Goal: Task Accomplishment & Management: Complete application form

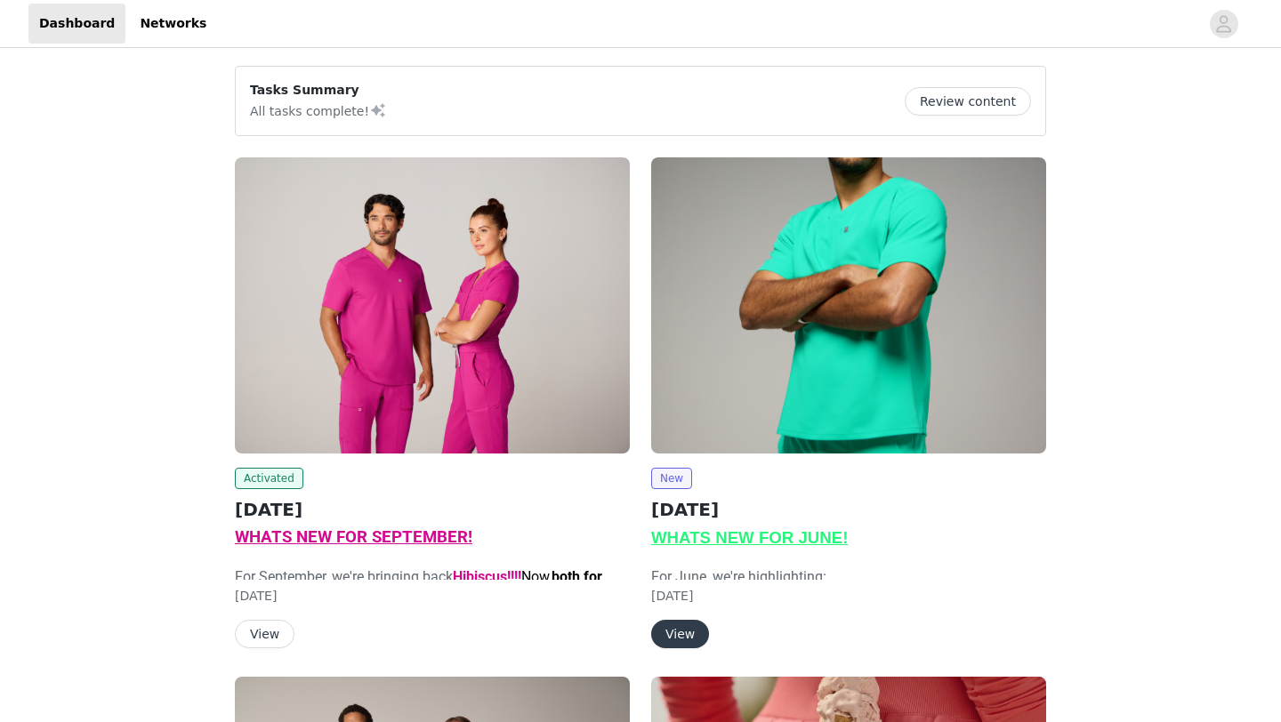
click at [339, 537] on span "WHATS NEW FOR SEPTEMBER!" at bounding box center [353, 537] width 237 height 20
click at [291, 462] on div "Activated SEPTEMBER 2025 WHATS NEW FOR SEPTEMBER! For September, we're bringing…" at bounding box center [432, 402] width 395 height 491
click at [285, 512] on h2 "[DATE]" at bounding box center [432, 509] width 395 height 27
click at [266, 630] on button "View" at bounding box center [265, 634] width 60 height 28
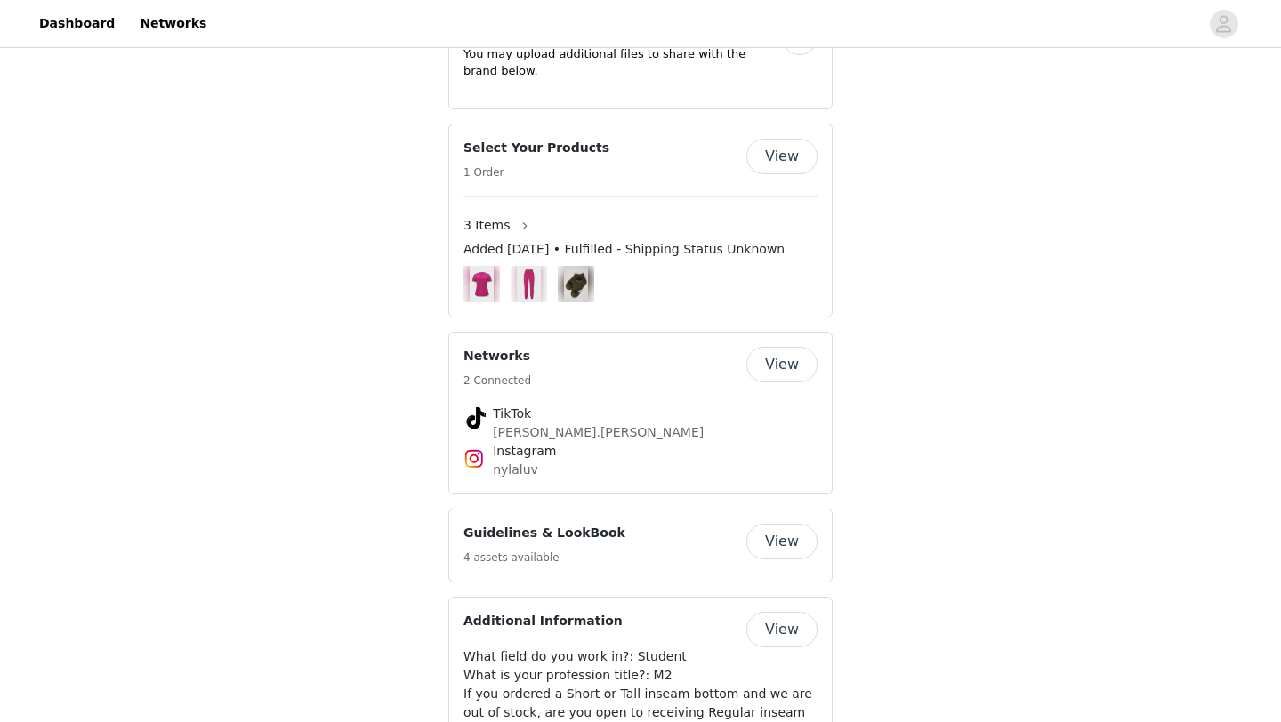
scroll to position [1843, 0]
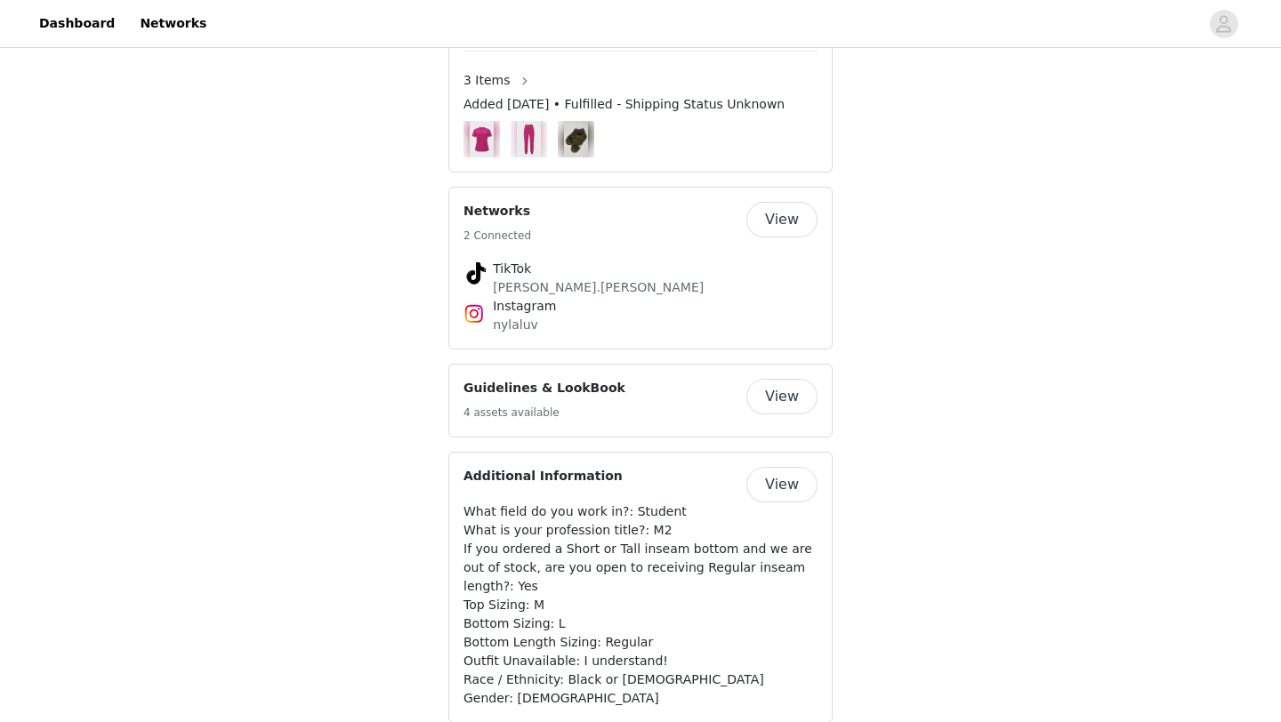
click at [778, 237] on button "View" at bounding box center [781, 220] width 71 height 36
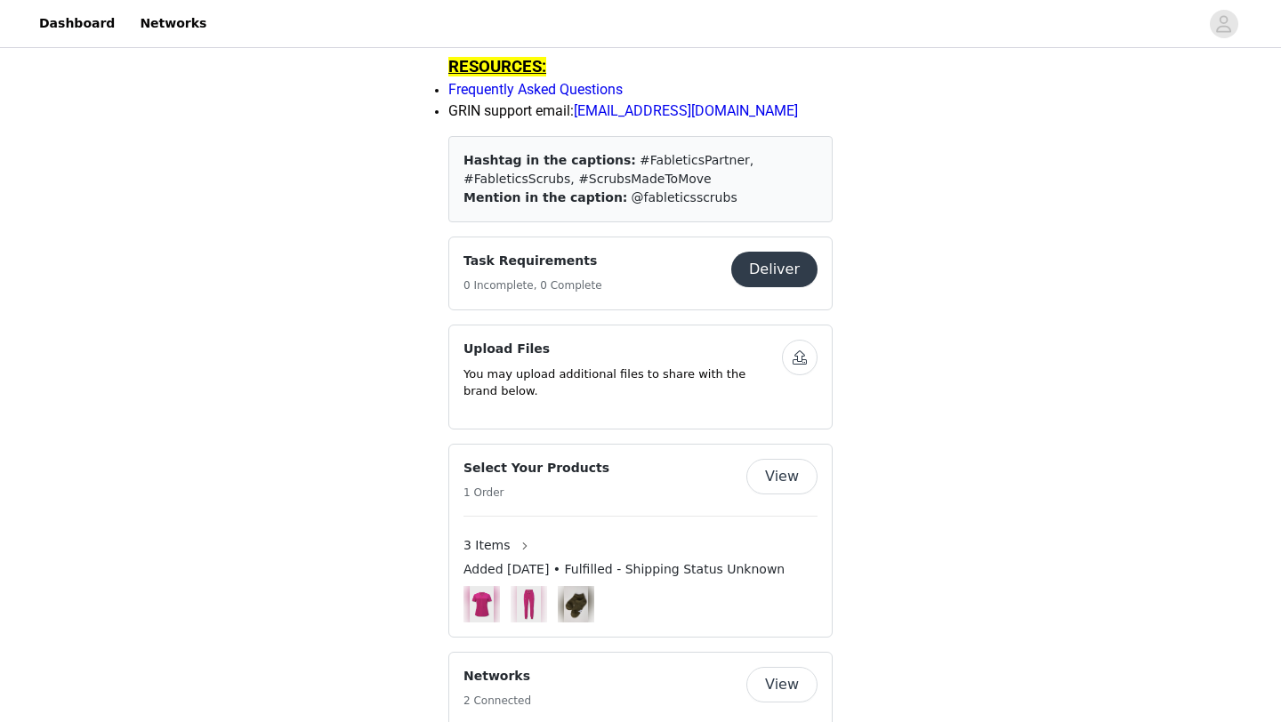
scroll to position [1552, 0]
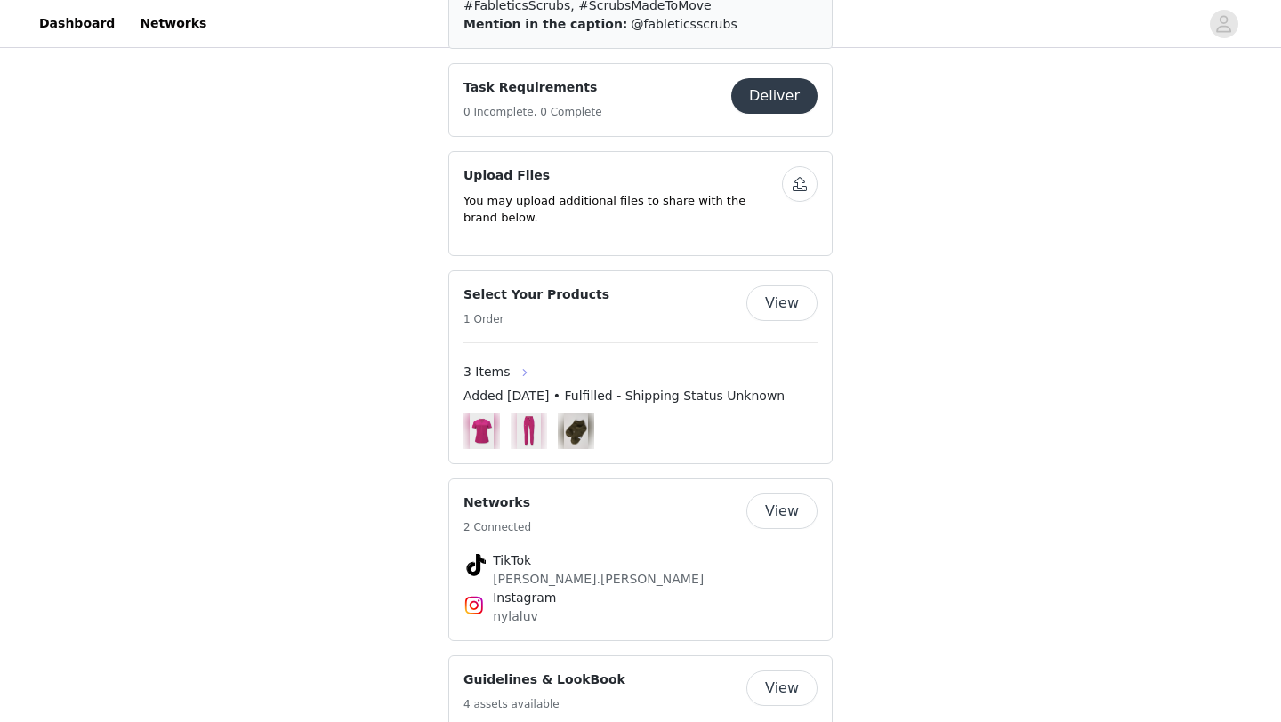
click at [519, 387] on button "button" at bounding box center [524, 372] width 28 height 28
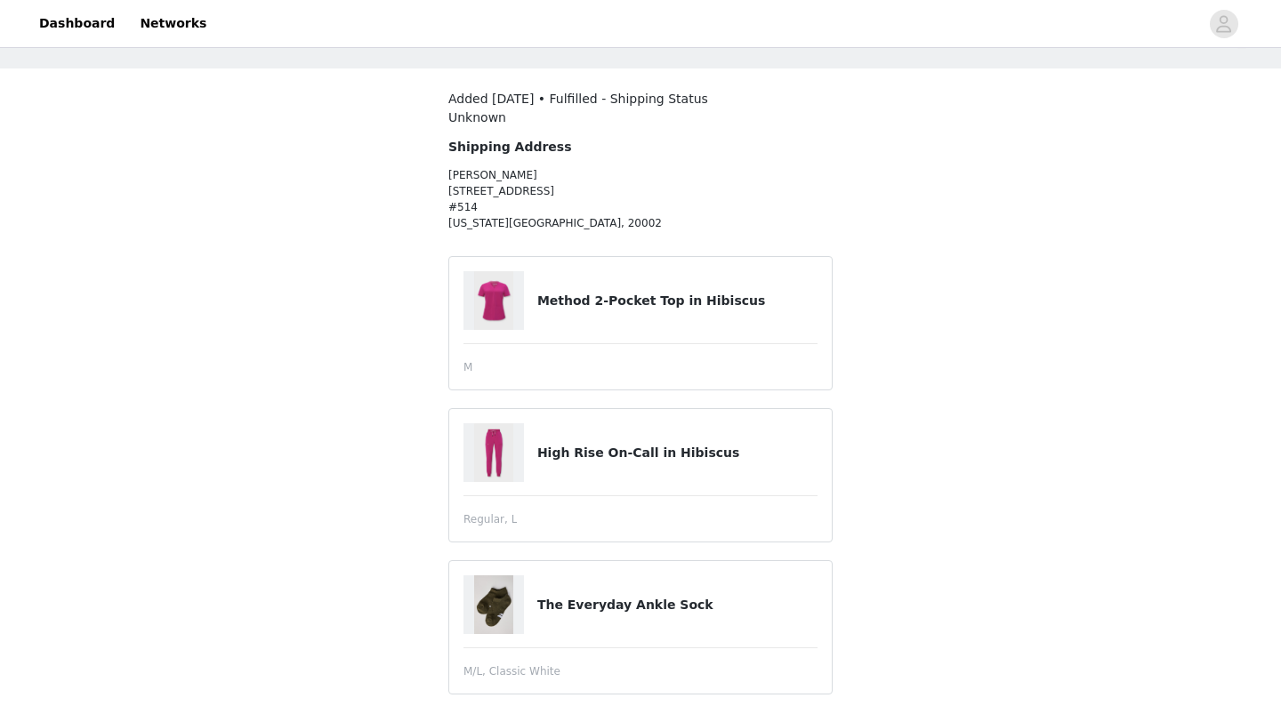
scroll to position [73, 0]
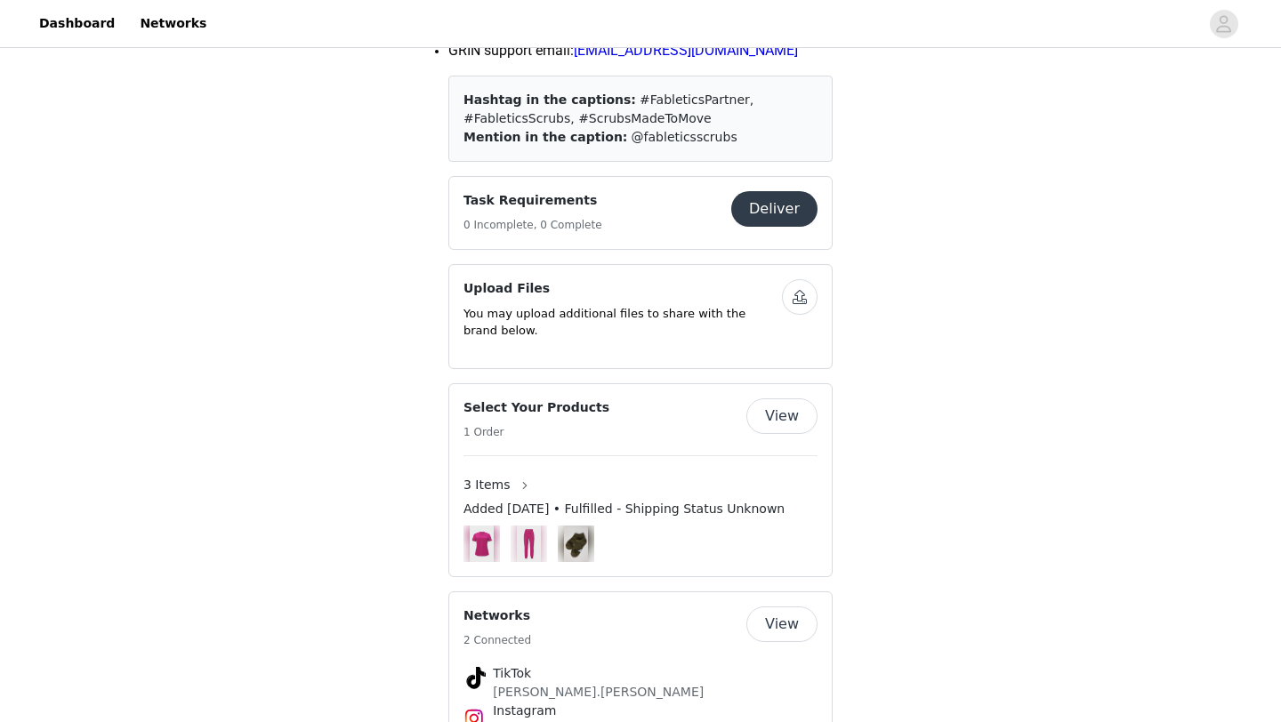
scroll to position [1468, 0]
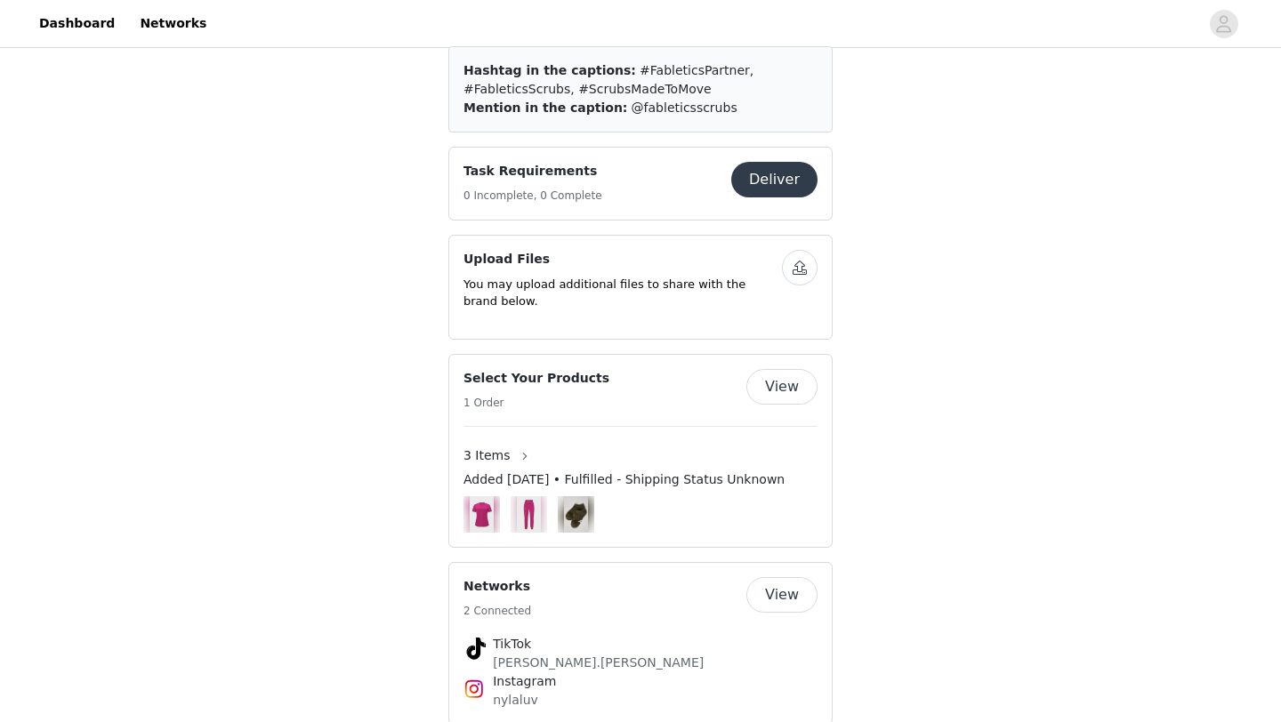
click at [783, 197] on button "Deliver" at bounding box center [774, 180] width 86 height 36
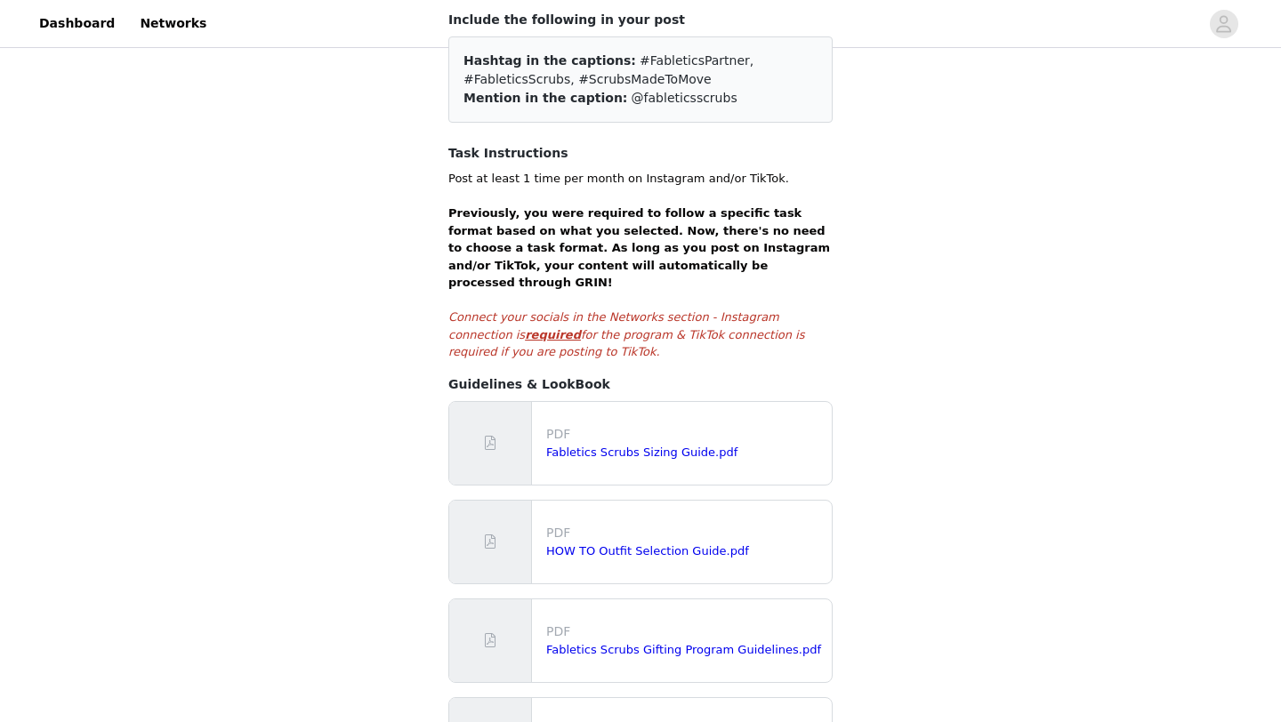
scroll to position [261, 0]
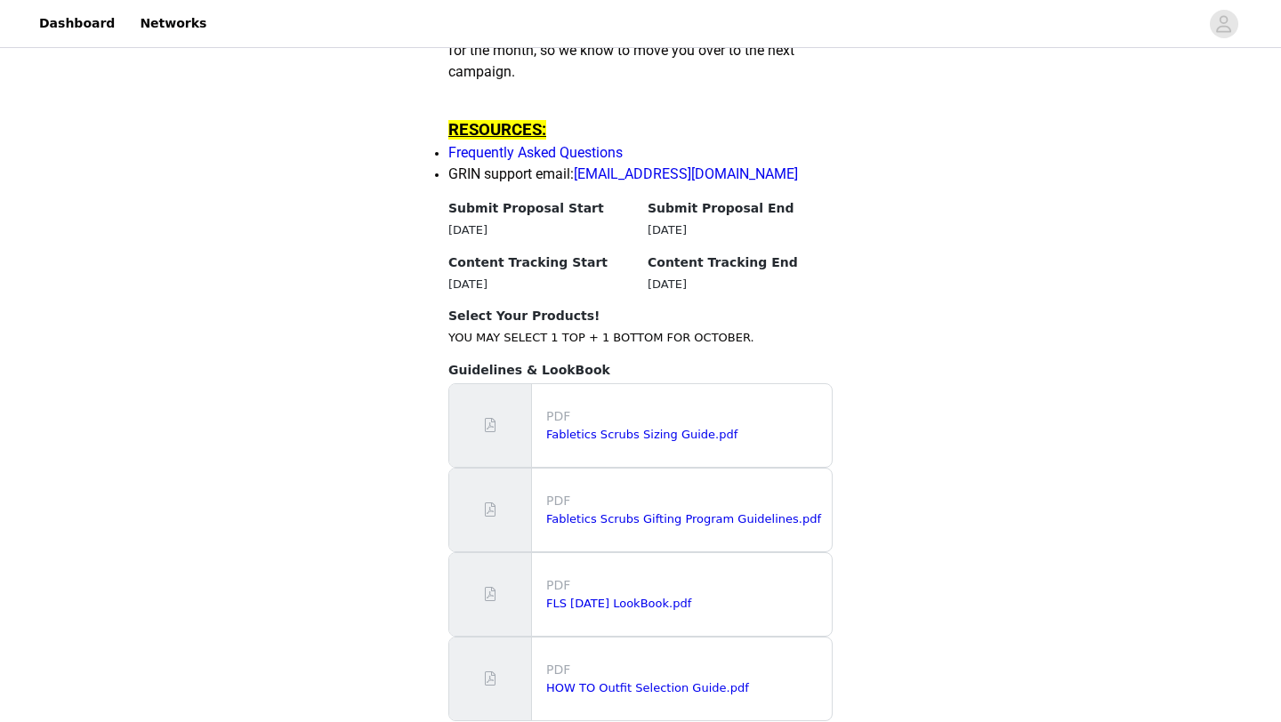
scroll to position [1839, 0]
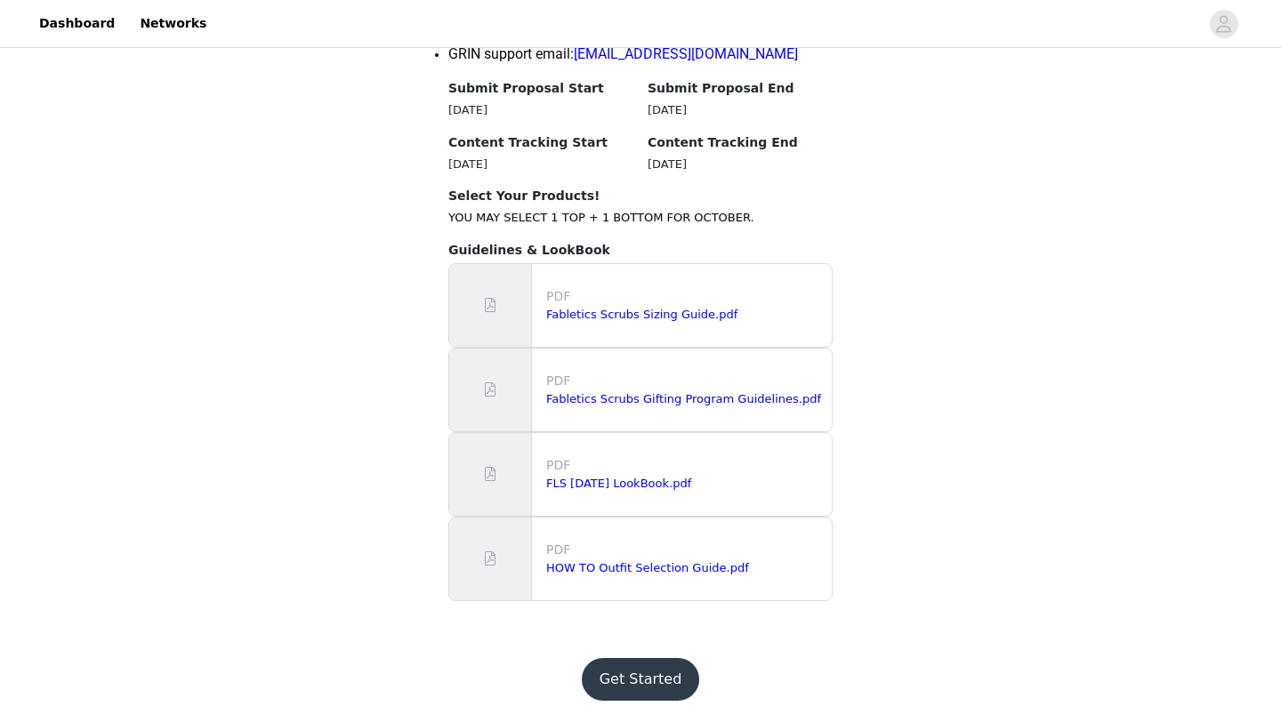
click at [665, 685] on button "Get Started" at bounding box center [641, 679] width 118 height 43
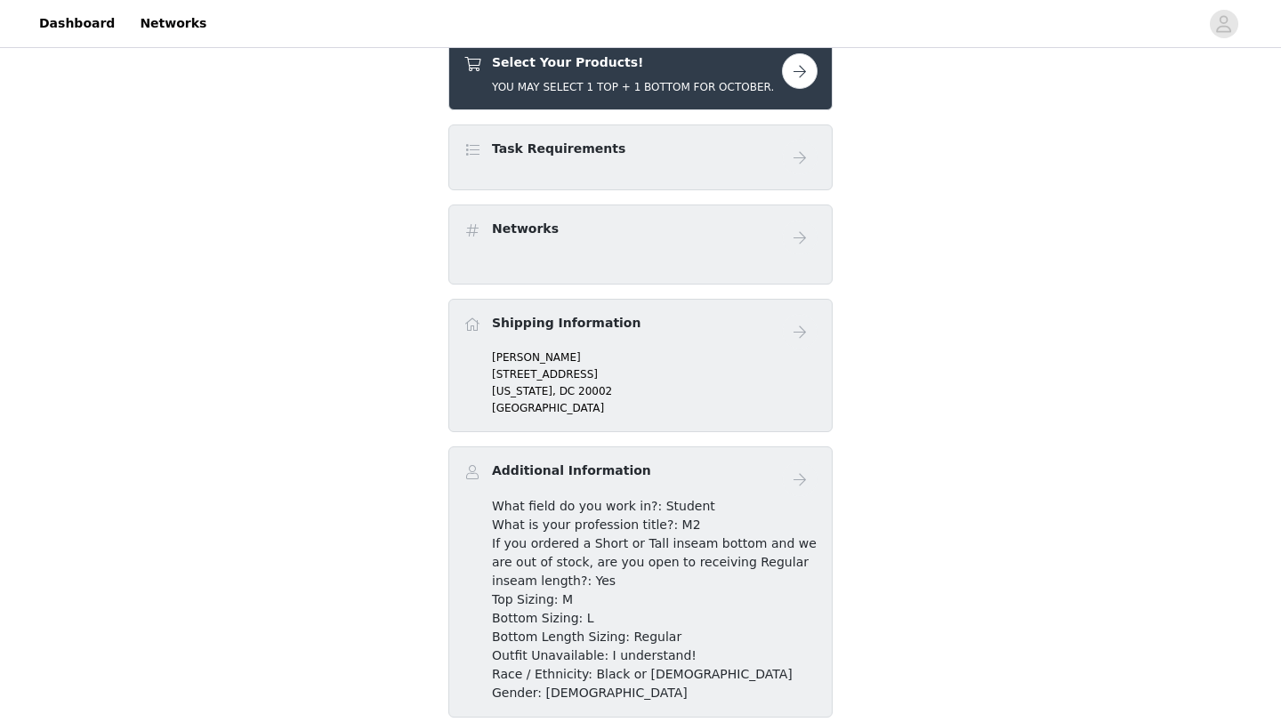
scroll to position [678, 0]
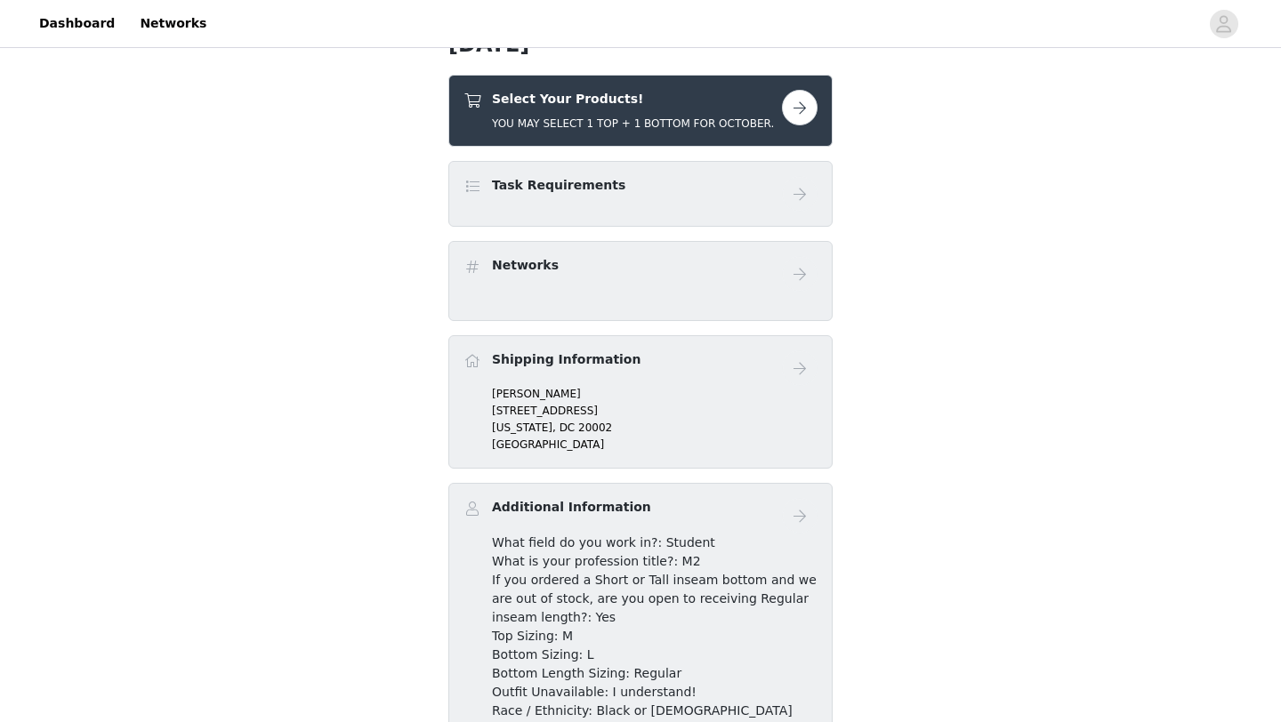
click at [800, 94] on button "button" at bounding box center [800, 108] width 36 height 36
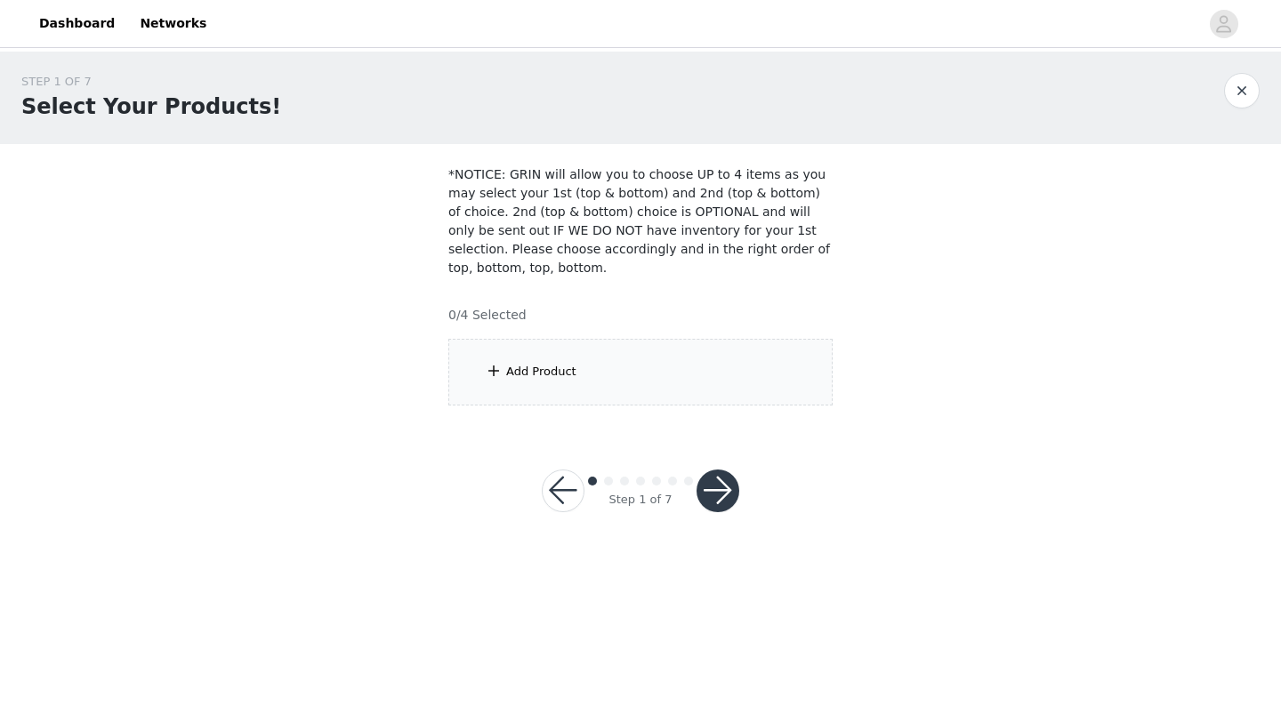
click at [647, 378] on div "Add Product" at bounding box center [640, 372] width 384 height 67
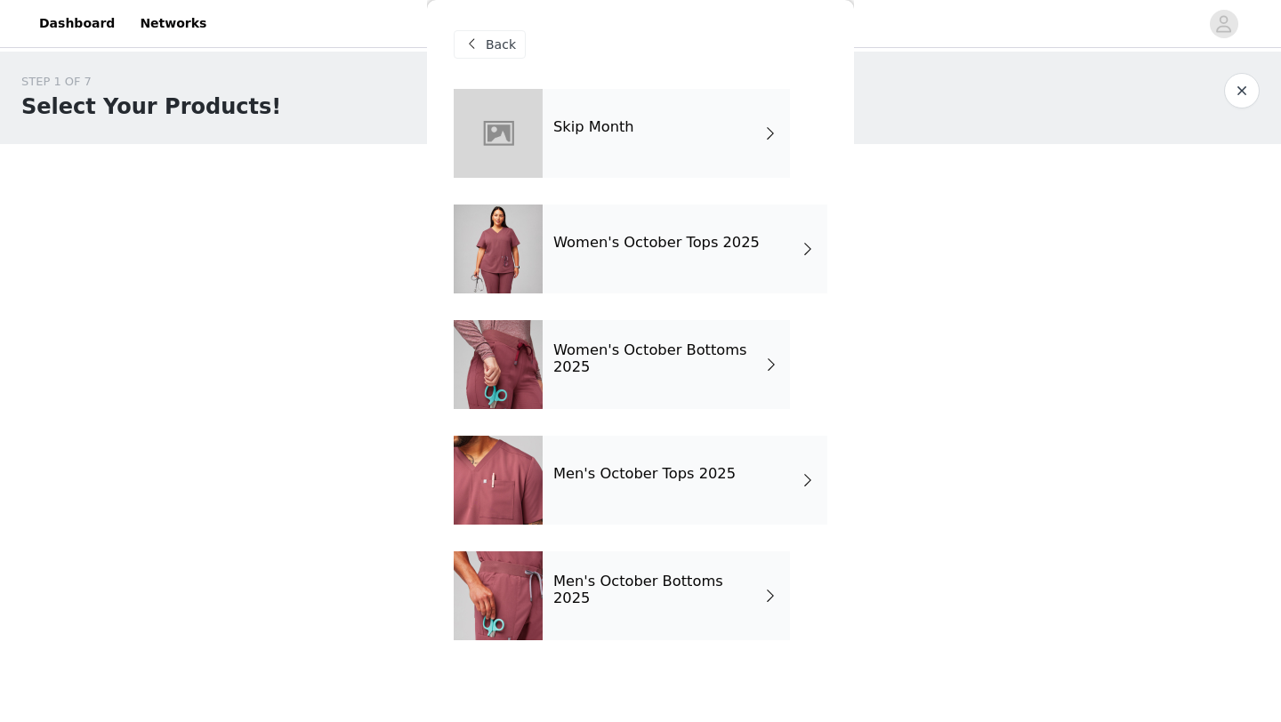
click at [745, 201] on div "Skip Month Women's October Tops 2025 Women's October Bottoms 2025 Men's October…" at bounding box center [640, 378] width 373 height 578
click at [734, 229] on div "Women's October Tops 2025" at bounding box center [684, 249] width 285 height 89
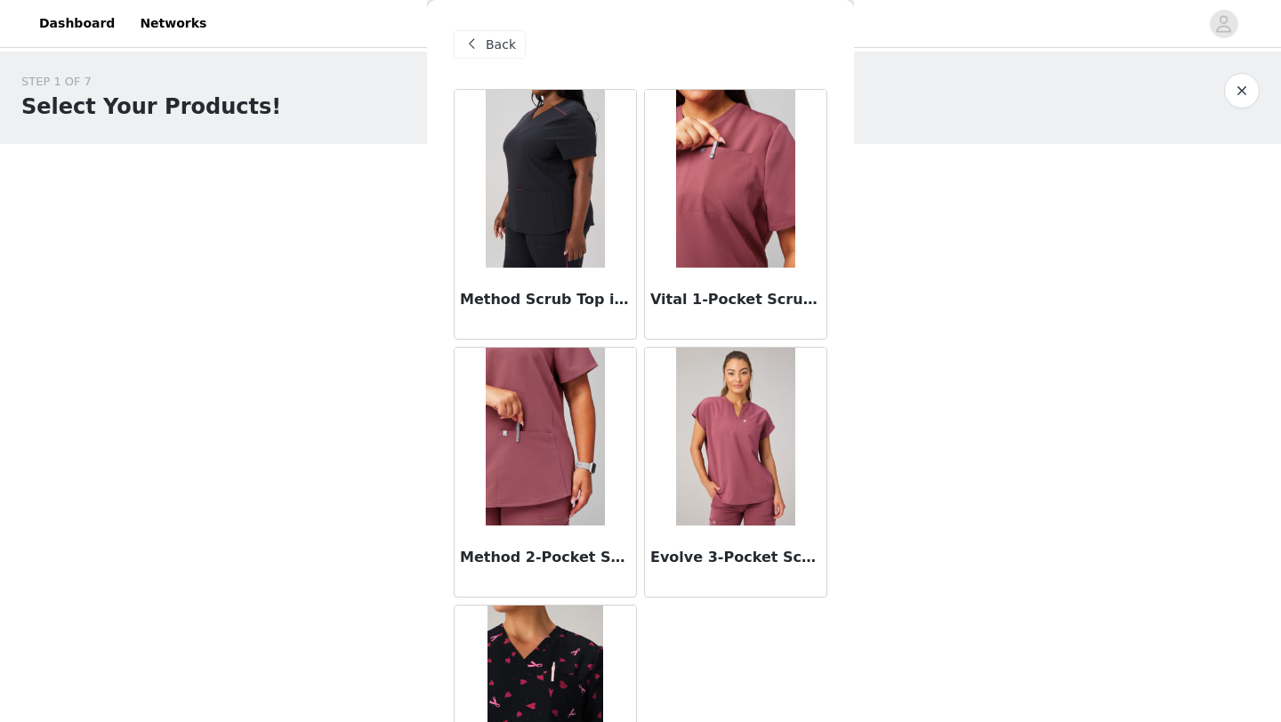
click at [558, 212] on img at bounding box center [545, 179] width 118 height 178
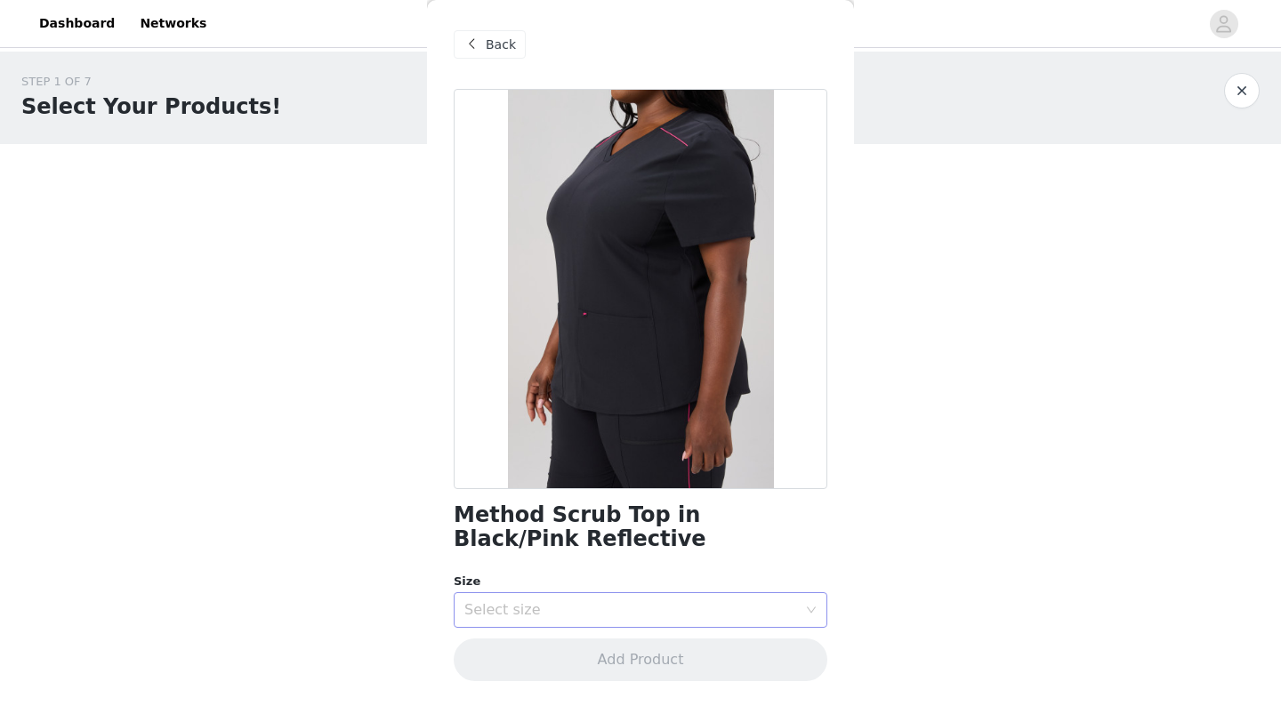
click at [535, 614] on div "Select size" at bounding box center [630, 610] width 333 height 18
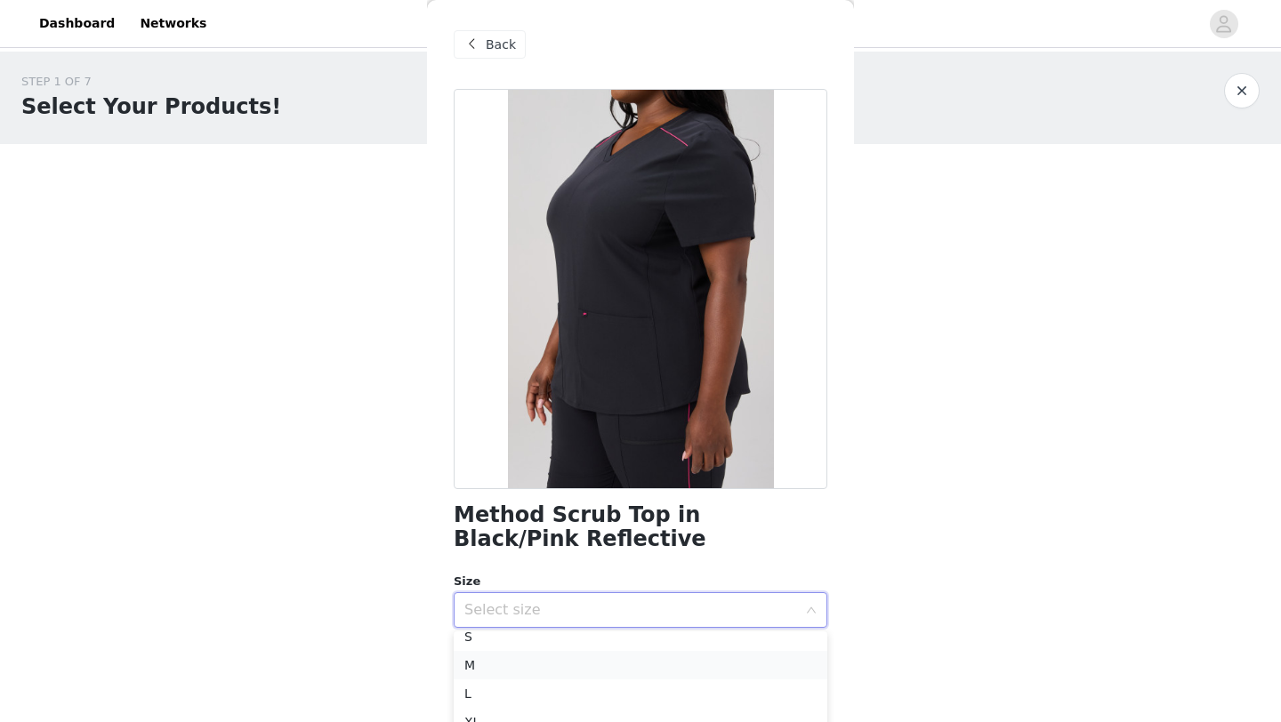
click at [505, 667] on li "M" at bounding box center [640, 665] width 373 height 28
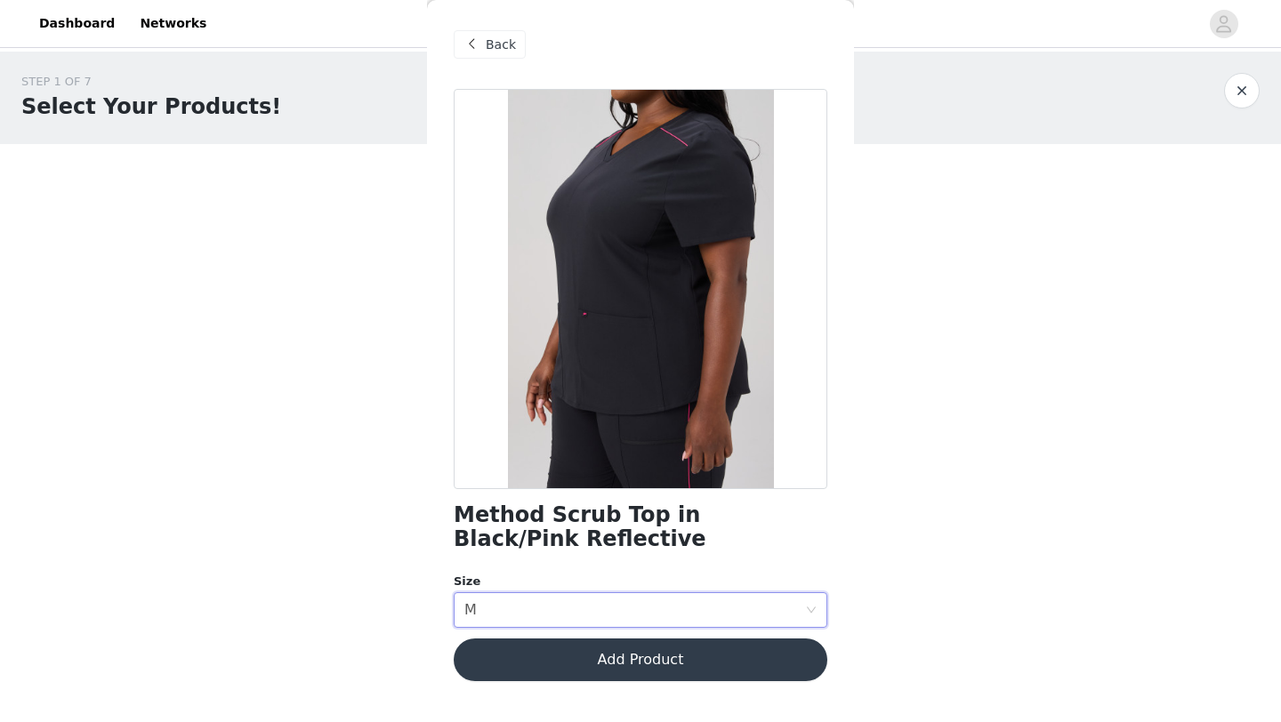
click at [533, 667] on button "Add Product" at bounding box center [640, 659] width 373 height 43
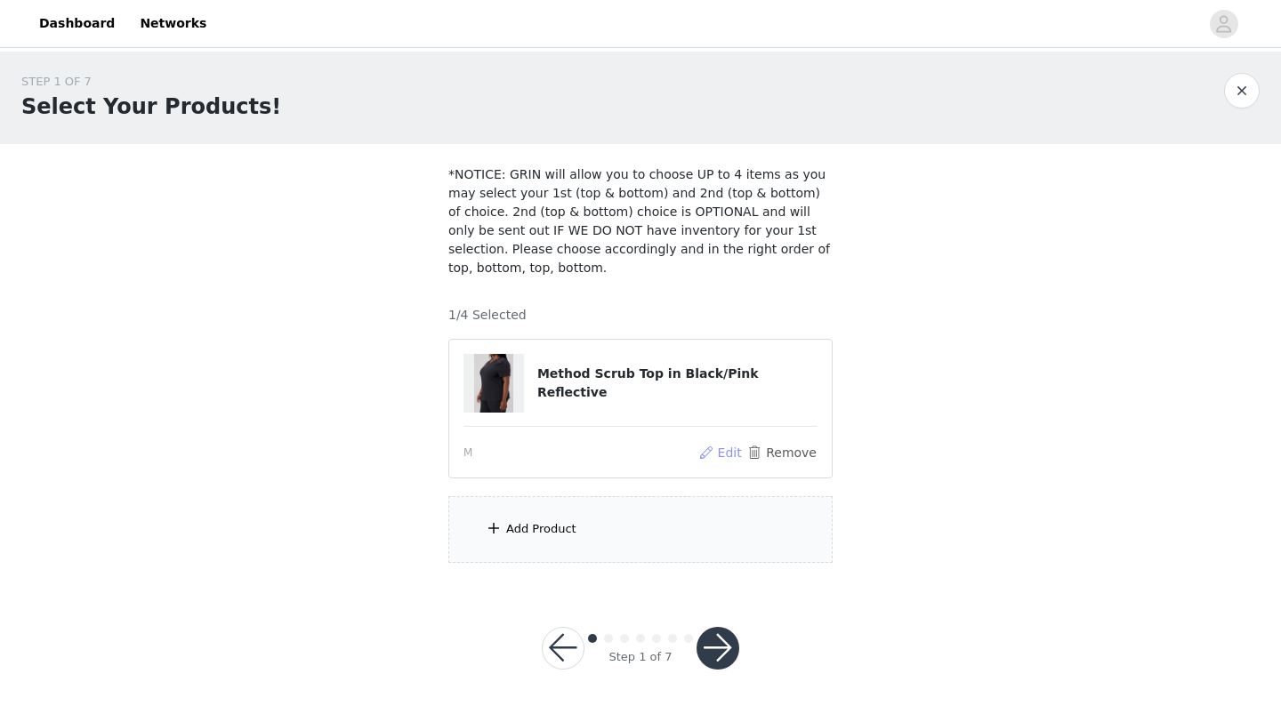
drag, startPoint x: 711, startPoint y: 662, endPoint x: 733, endPoint y: 456, distance: 206.6
click at [733, 456] on div "STEP 1 OF 7 Select Your Products! *NOTICE: GRIN will allow you to choose UP to …" at bounding box center [640, 382] width 1281 height 661
click at [712, 649] on button "button" at bounding box center [717, 648] width 43 height 43
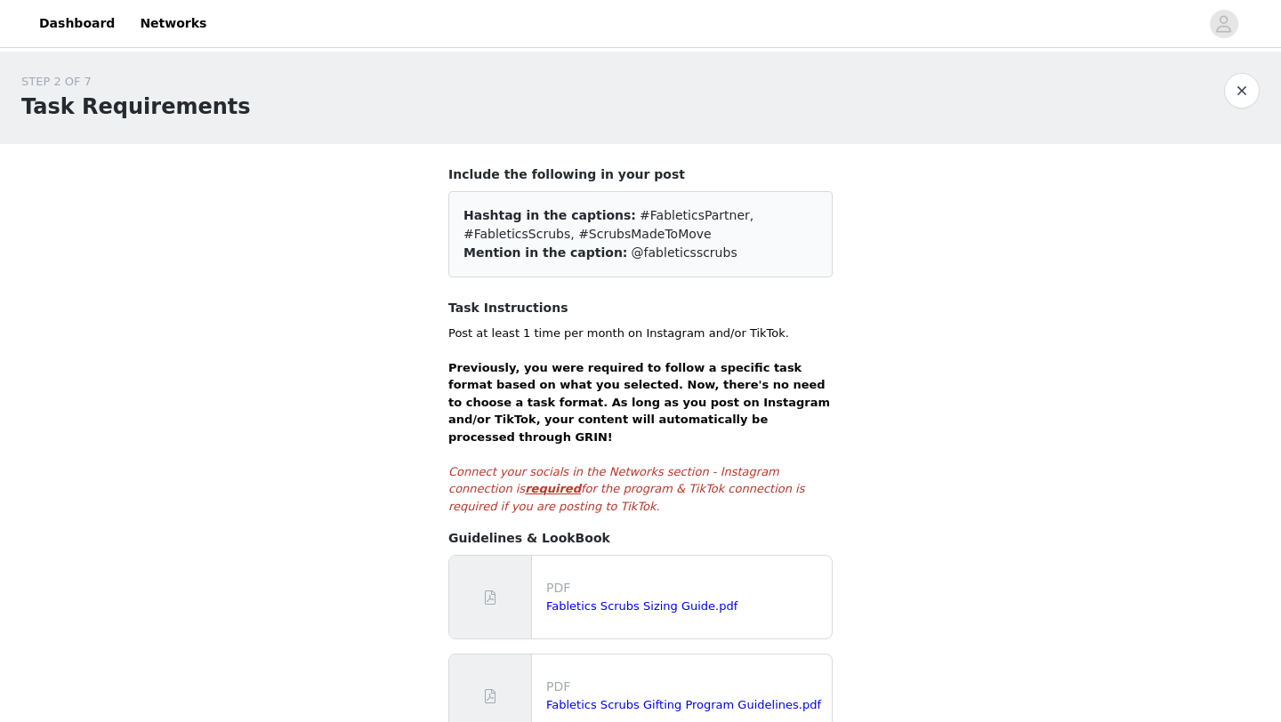
scroll to position [359, 0]
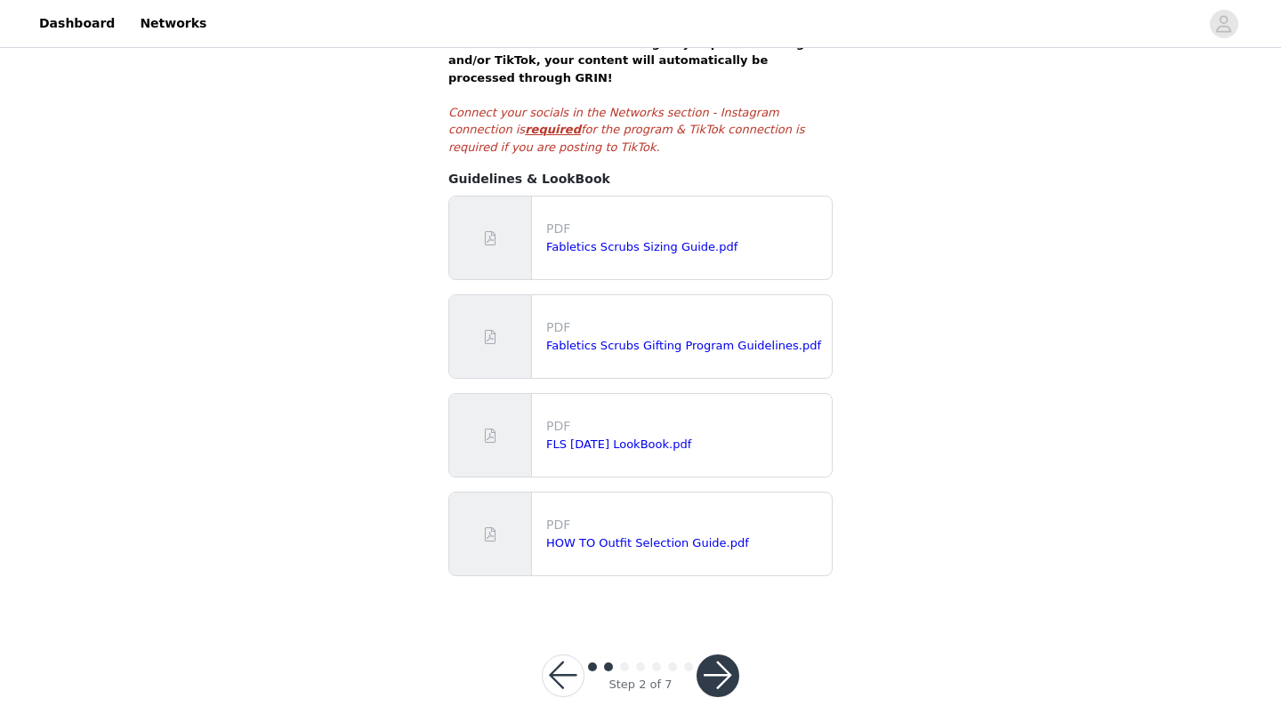
click at [564, 655] on button "button" at bounding box center [563, 676] width 43 height 43
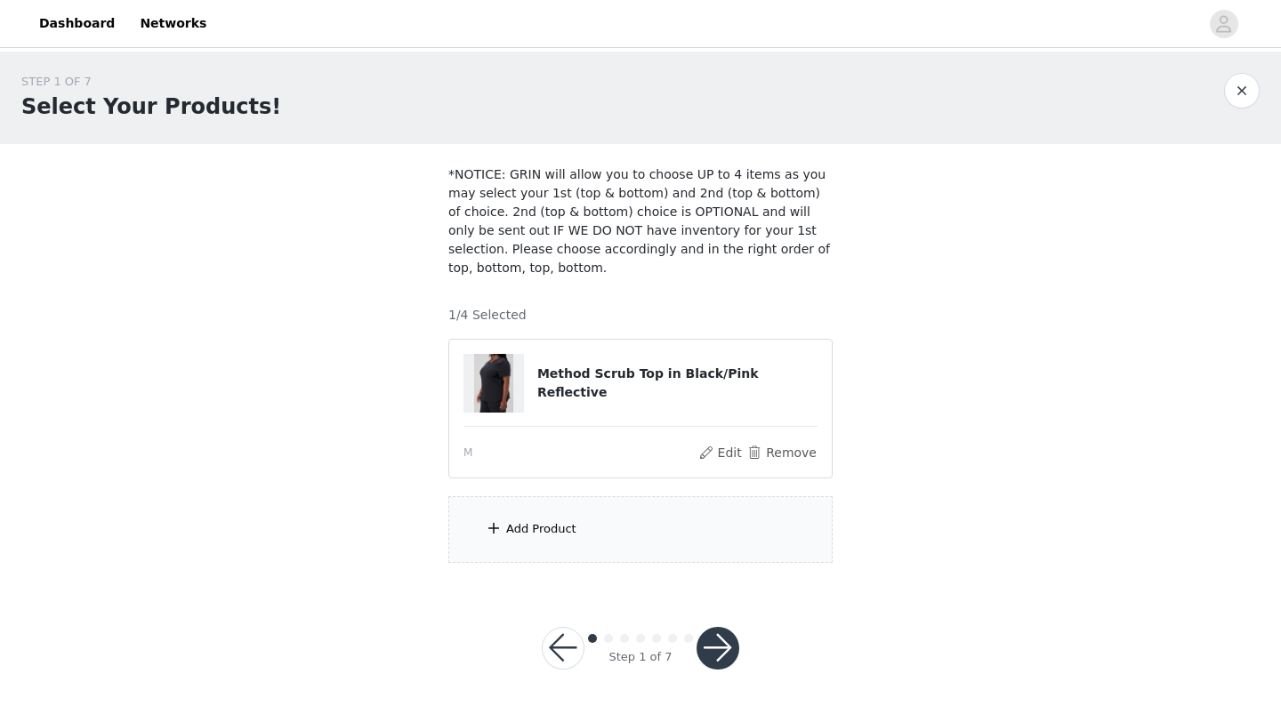
click at [612, 535] on div "Add Product" at bounding box center [640, 529] width 384 height 67
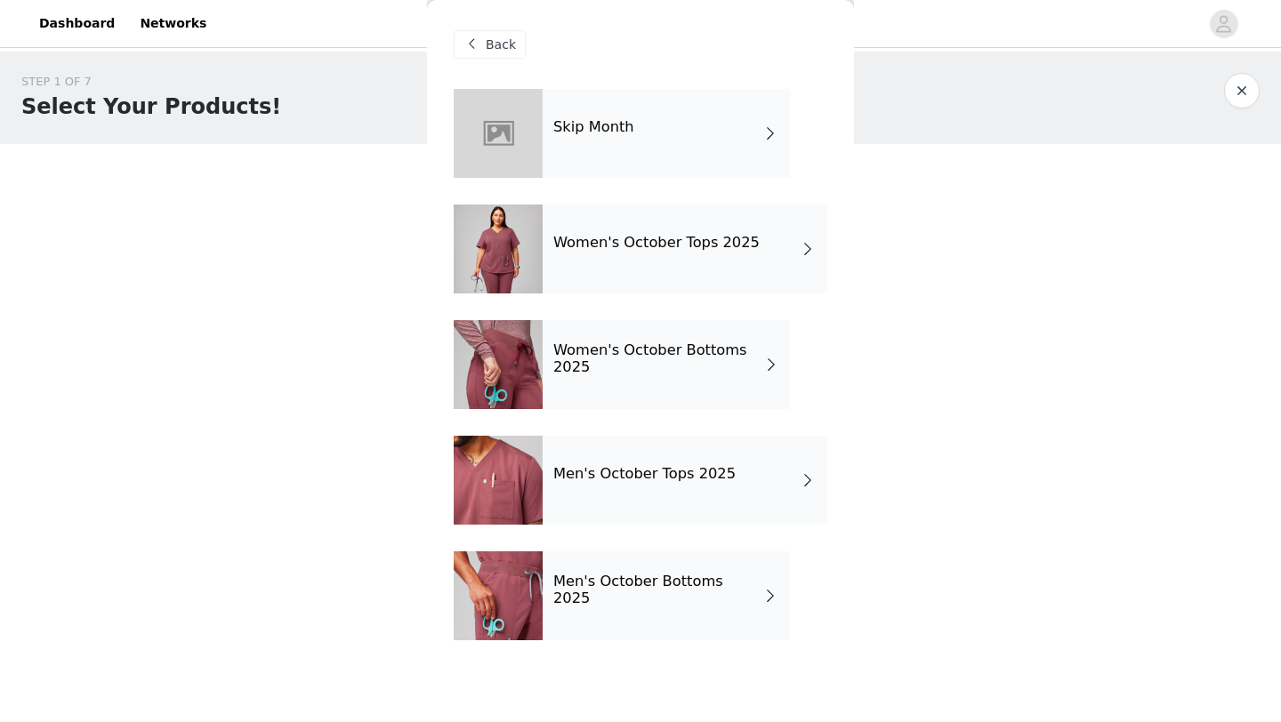
click at [654, 369] on h4 "Women's October Bottoms 2025" at bounding box center [658, 358] width 210 height 33
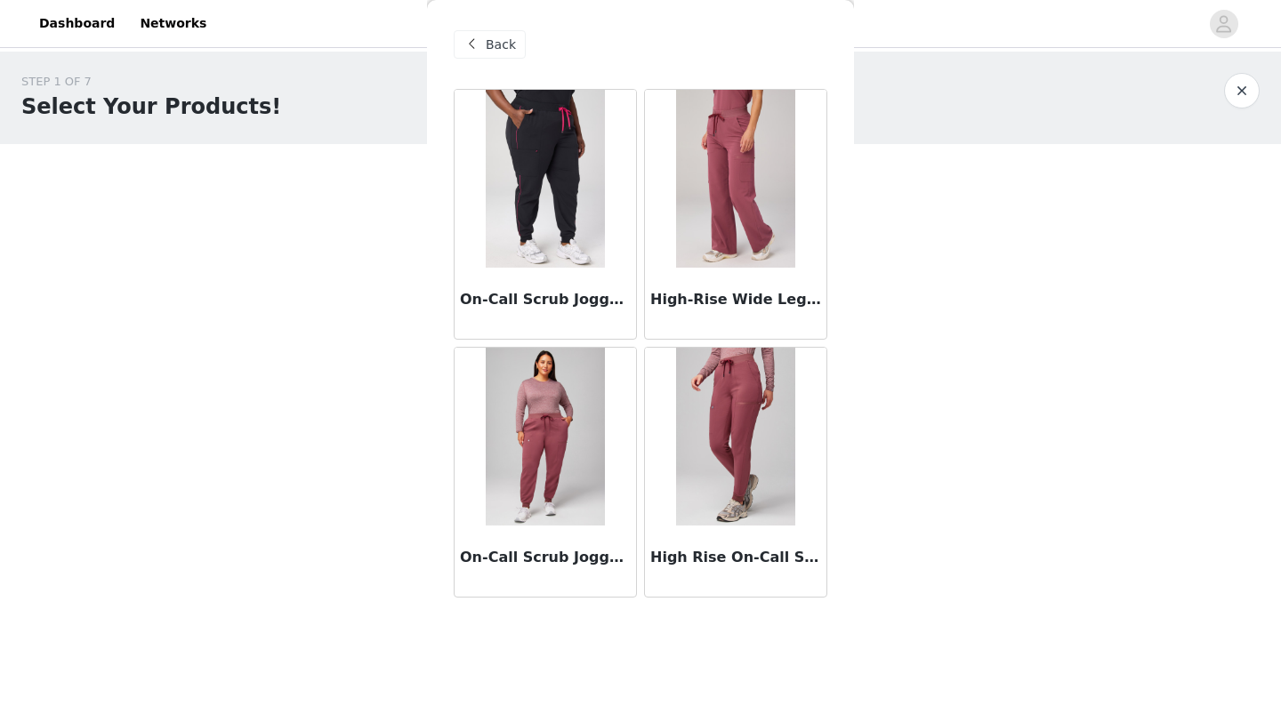
click at [563, 251] on img at bounding box center [545, 179] width 118 height 178
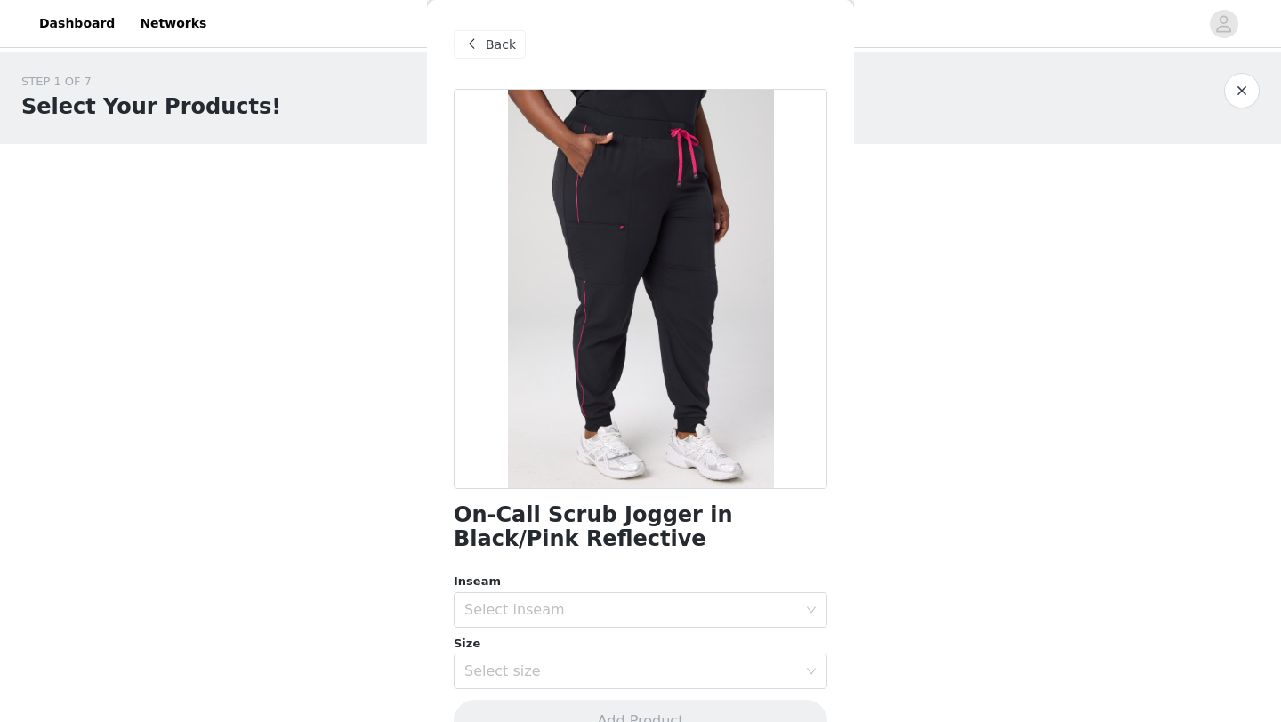
scroll to position [42, 0]
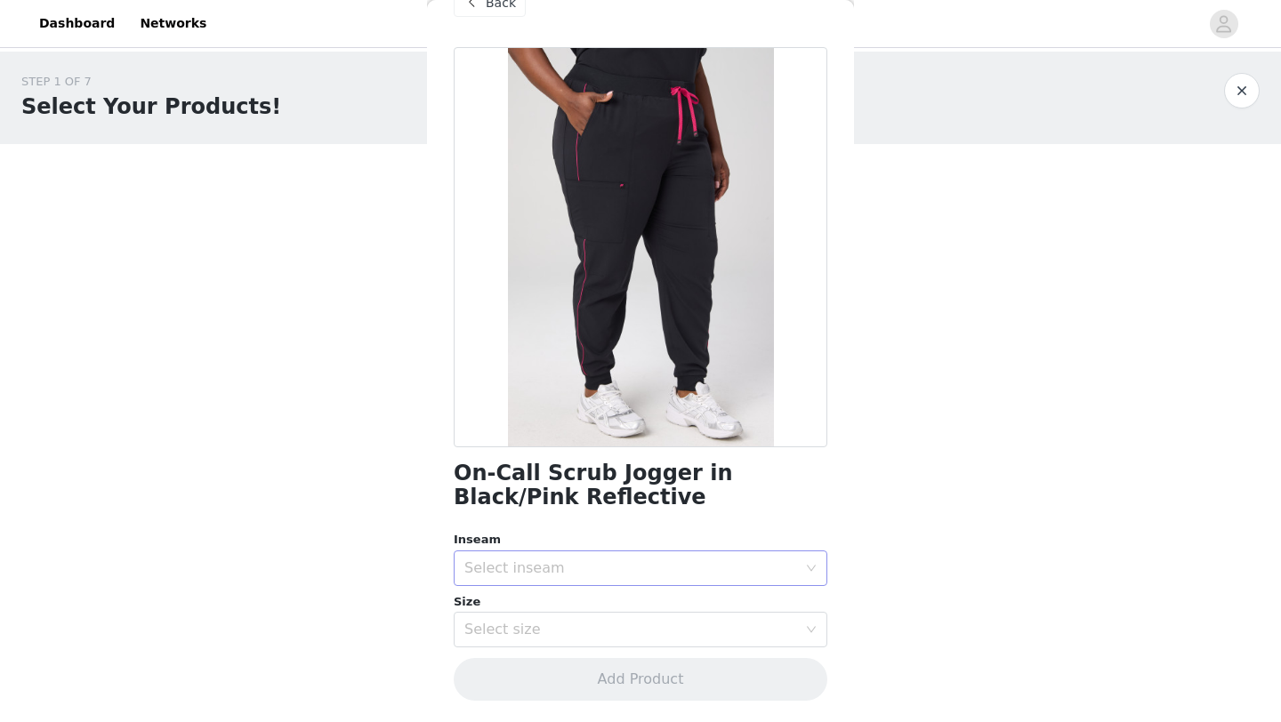
click at [529, 571] on div "Select inseam" at bounding box center [630, 568] width 333 height 18
click at [520, 630] on li "Regular" at bounding box center [640, 636] width 373 height 28
click at [518, 630] on div "Select size" at bounding box center [630, 630] width 333 height 18
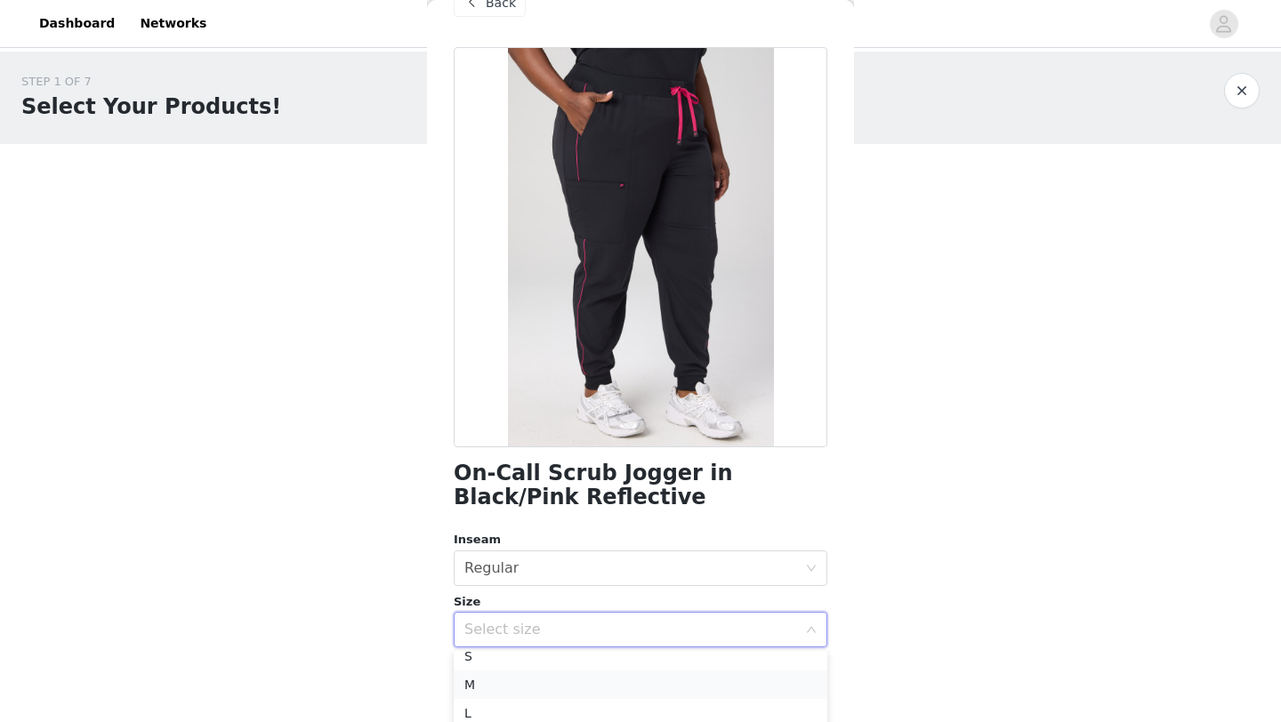
scroll to position [60, 0]
click at [490, 714] on li "L" at bounding box center [640, 722] width 373 height 28
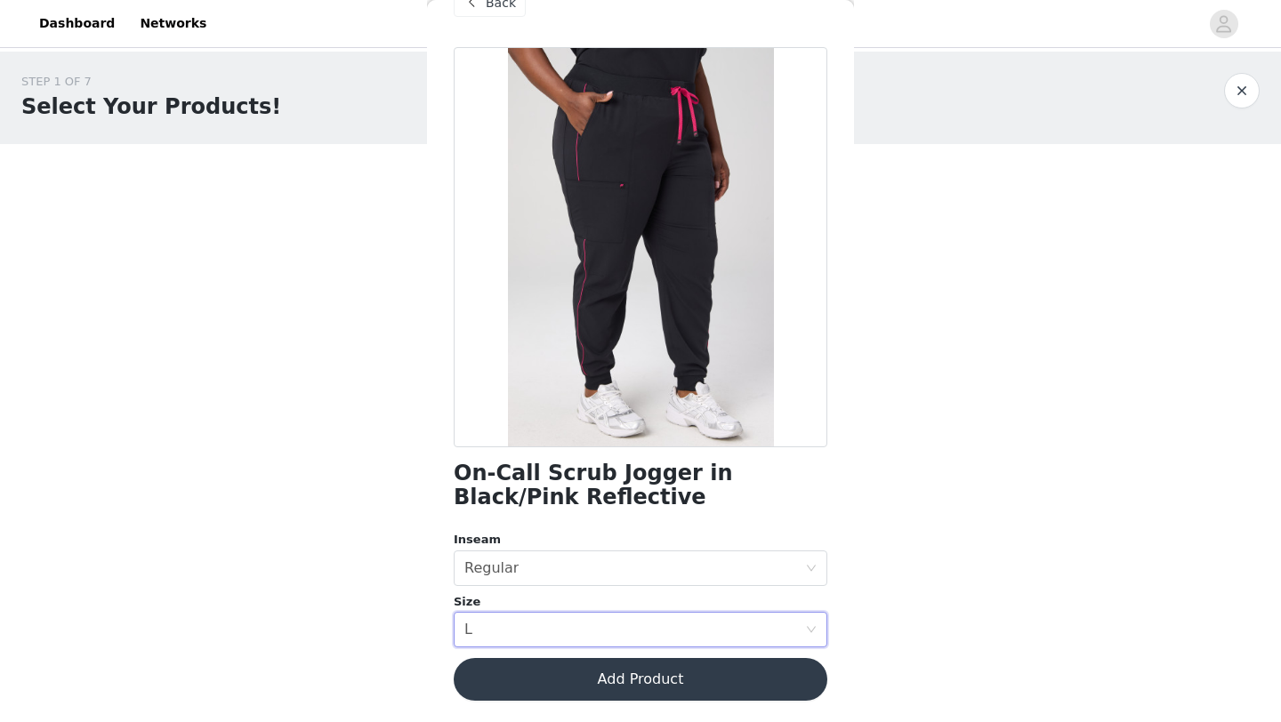
click at [531, 680] on button "Add Product" at bounding box center [640, 679] width 373 height 43
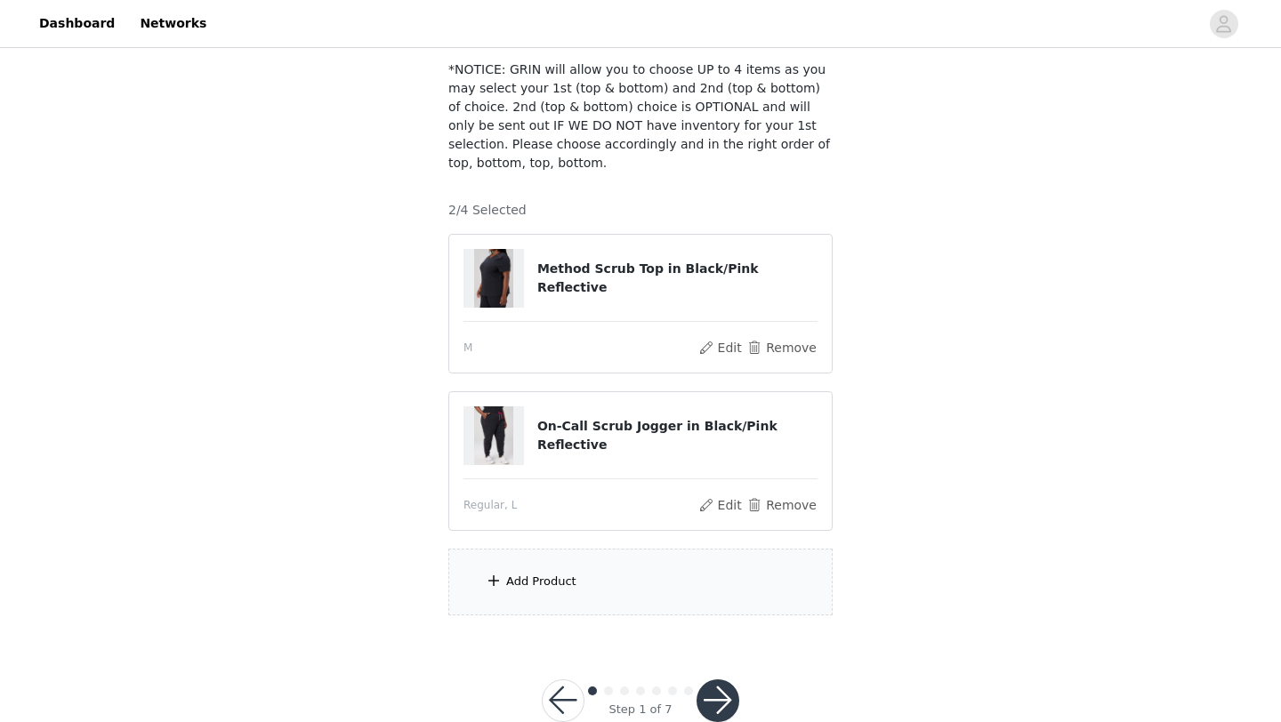
scroll to position [147, 0]
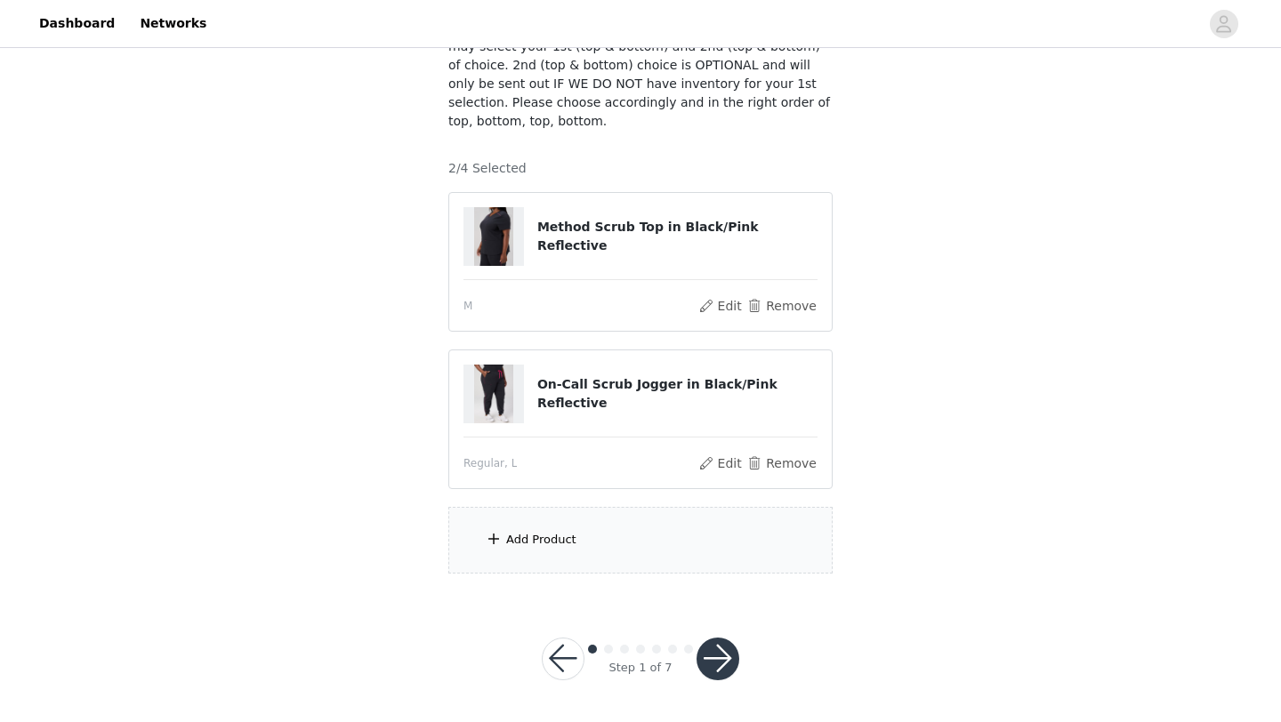
click at [584, 544] on div "Add Product" at bounding box center [640, 540] width 384 height 67
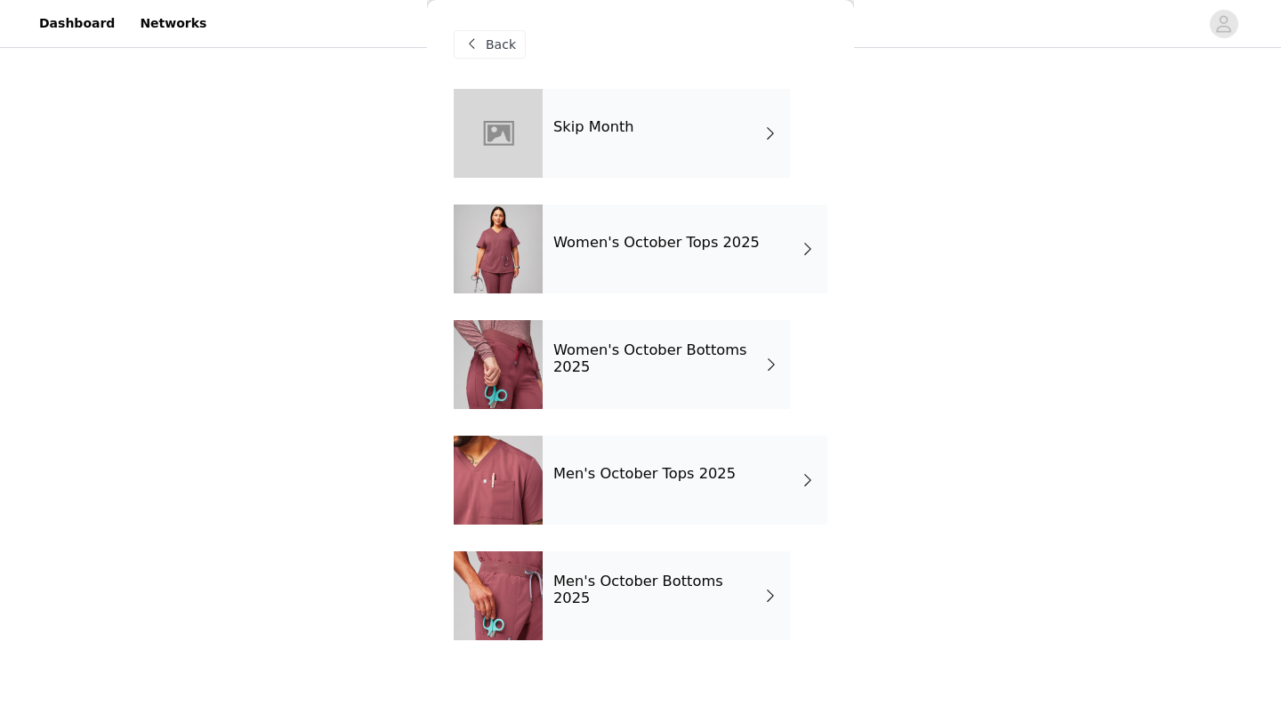
click at [946, 295] on div "STEP 1 OF 7 Select Your Products! *NOTICE: GRIN will allow you to choose UP to …" at bounding box center [640, 250] width 1281 height 690
click at [505, 44] on span "Back" at bounding box center [501, 45] width 30 height 19
click at [484, 46] on div "Back" at bounding box center [490, 44] width 72 height 28
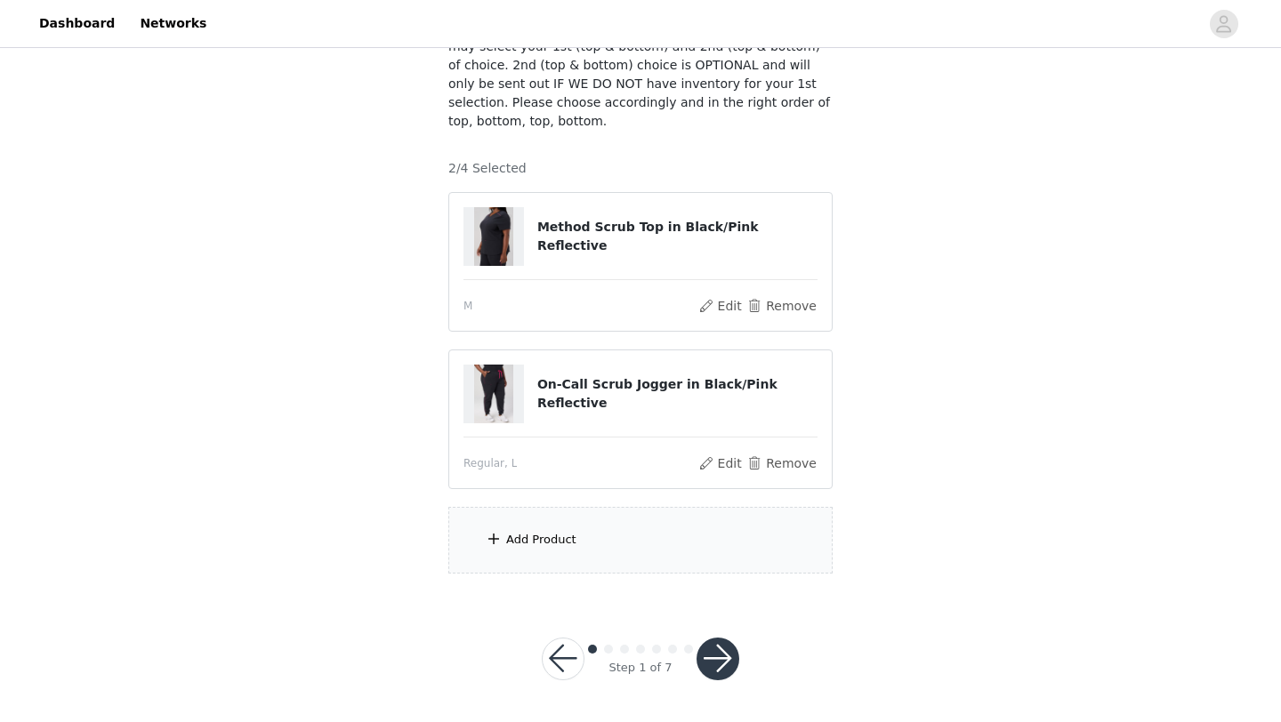
click at [715, 668] on button "button" at bounding box center [717, 659] width 43 height 43
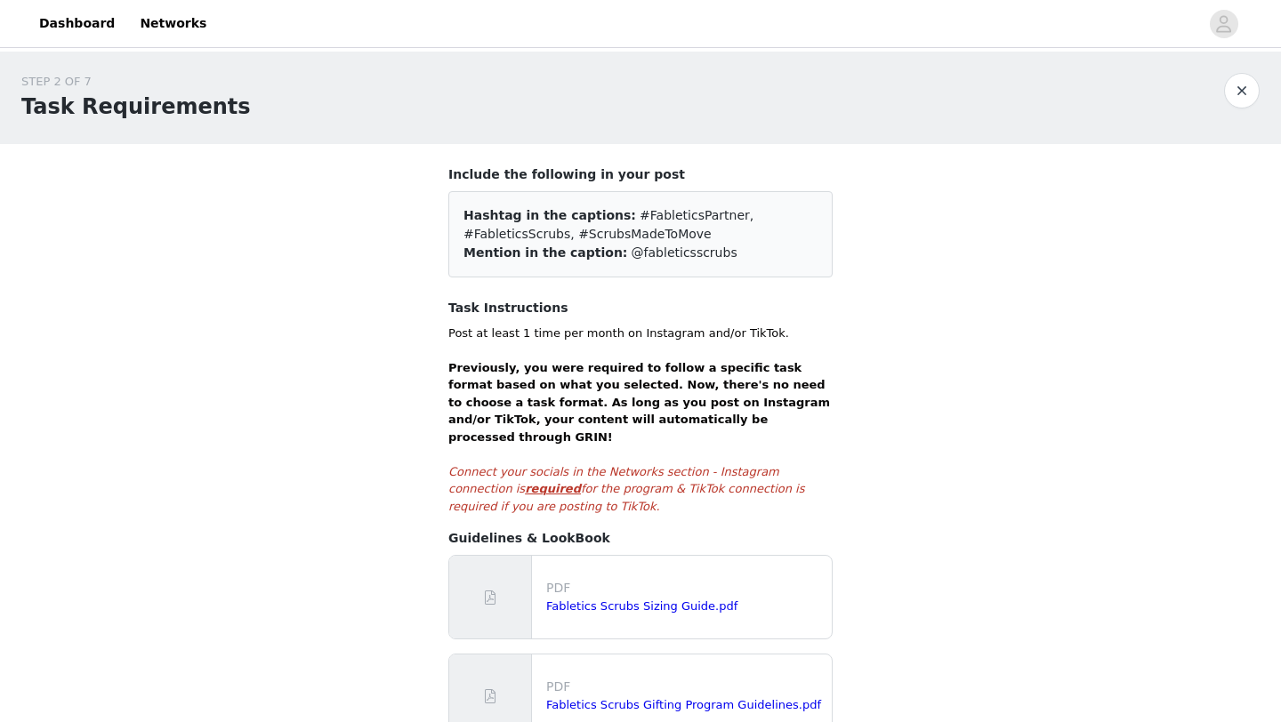
scroll to position [359, 0]
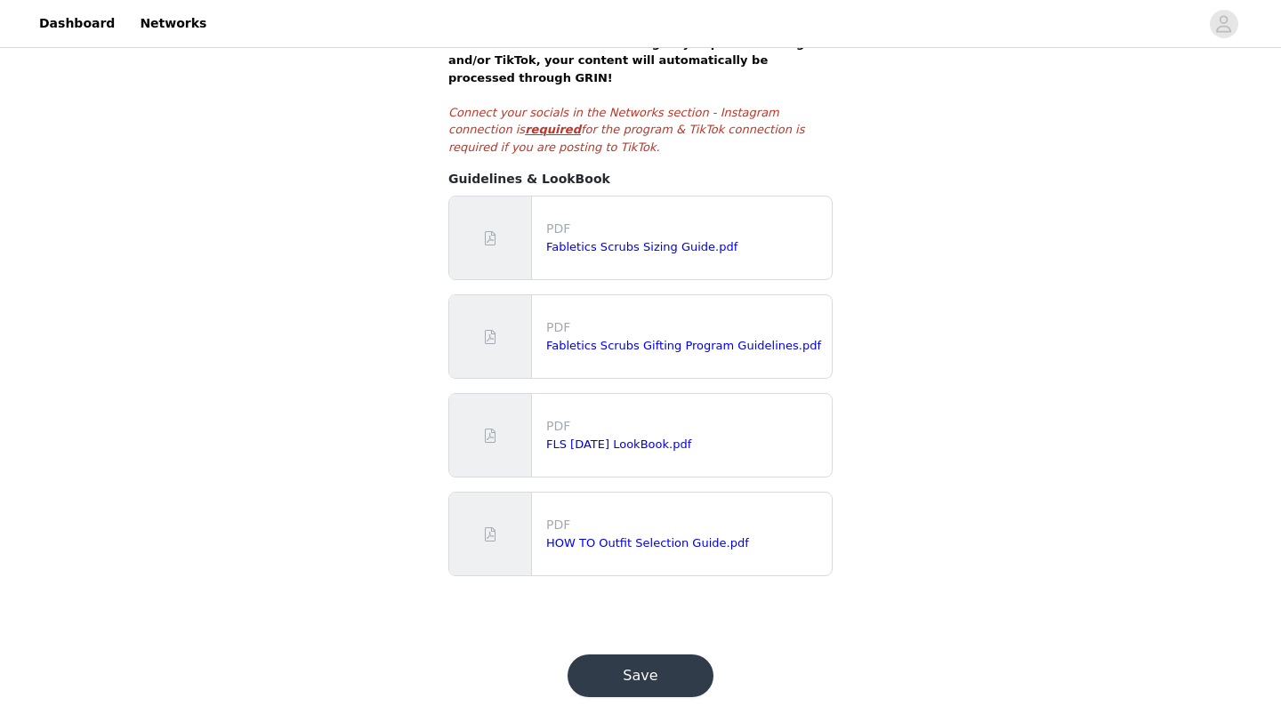
click at [676, 655] on button "Save" at bounding box center [640, 676] width 146 height 43
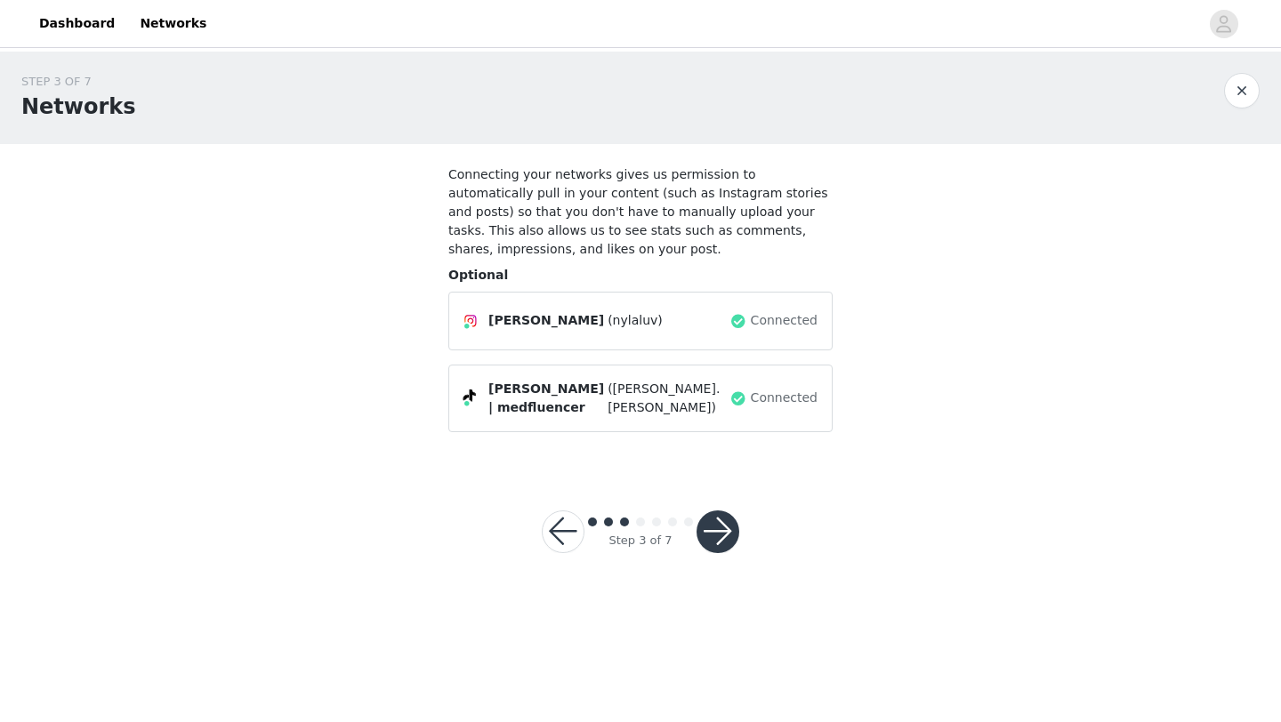
click at [735, 511] on button "button" at bounding box center [717, 531] width 43 height 43
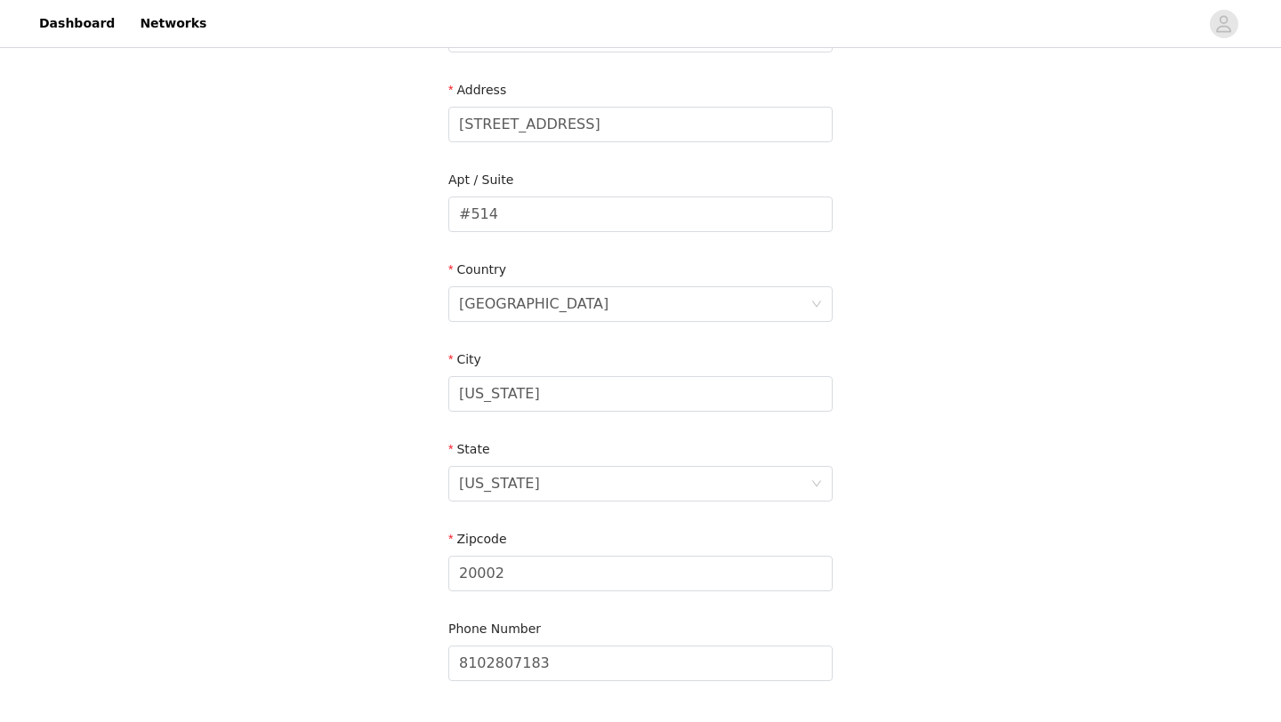
scroll to position [527, 0]
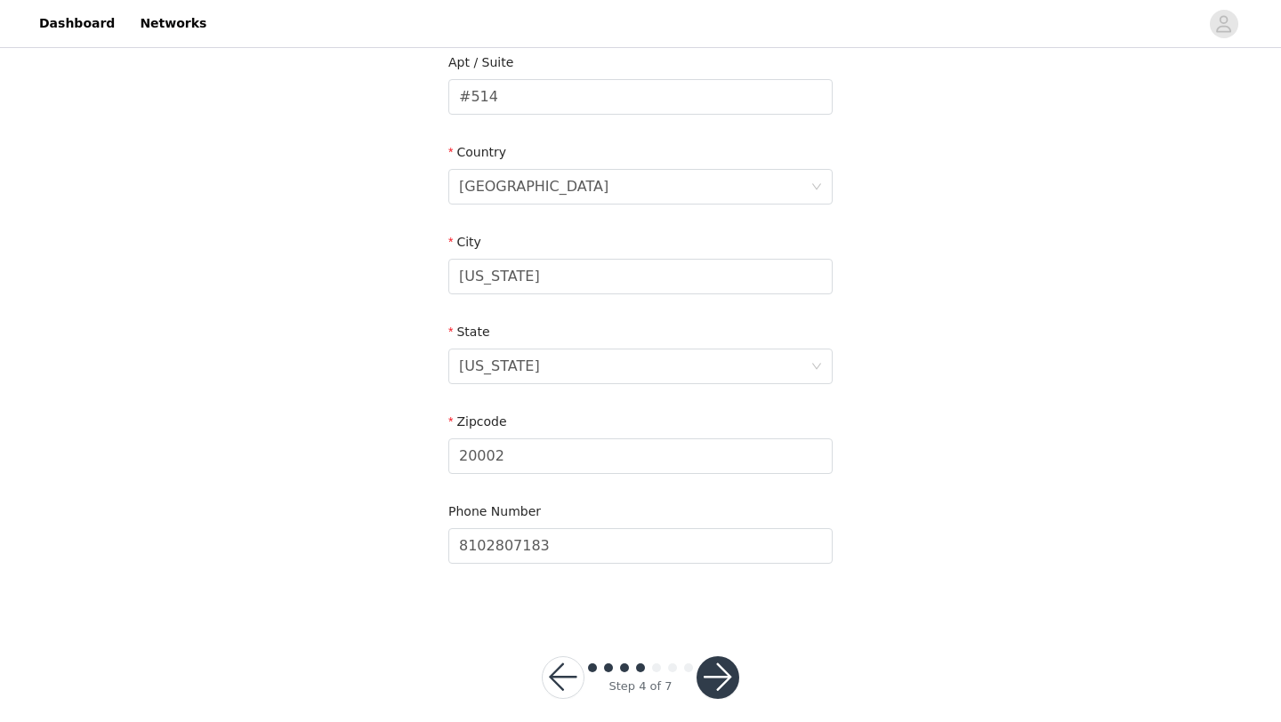
click at [728, 656] on button "button" at bounding box center [717, 677] width 43 height 43
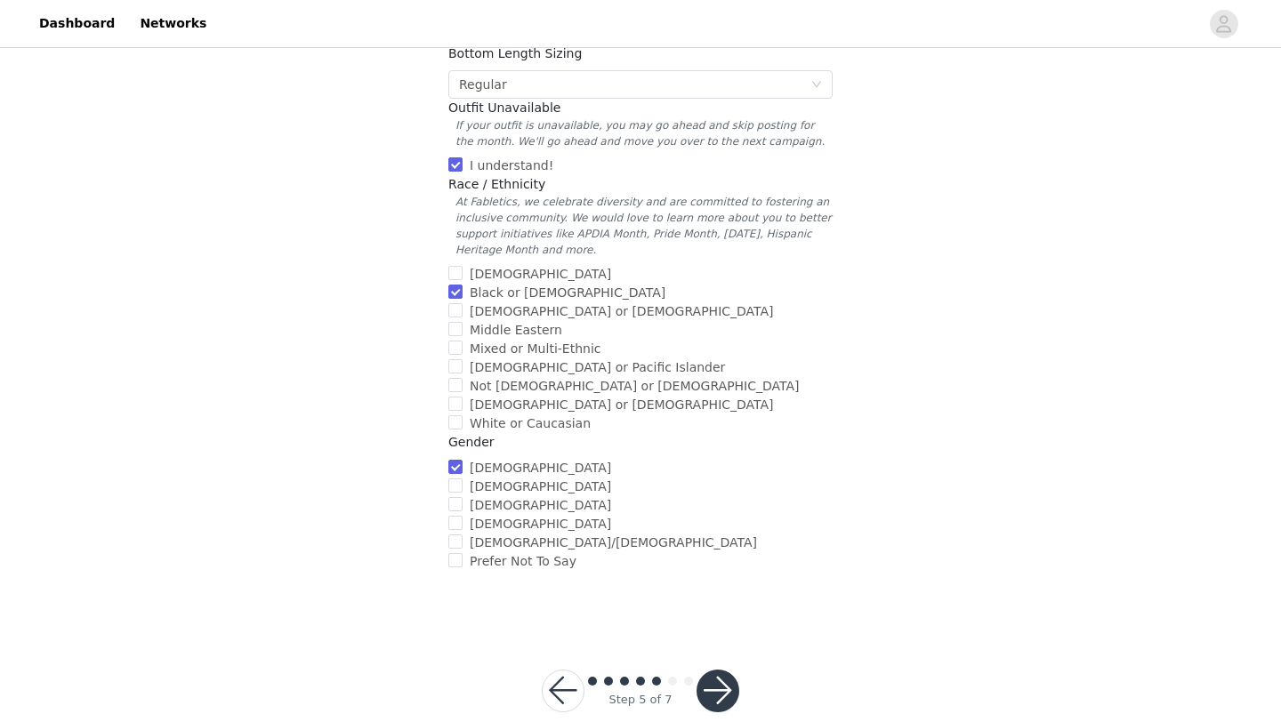
scroll to position [611, 0]
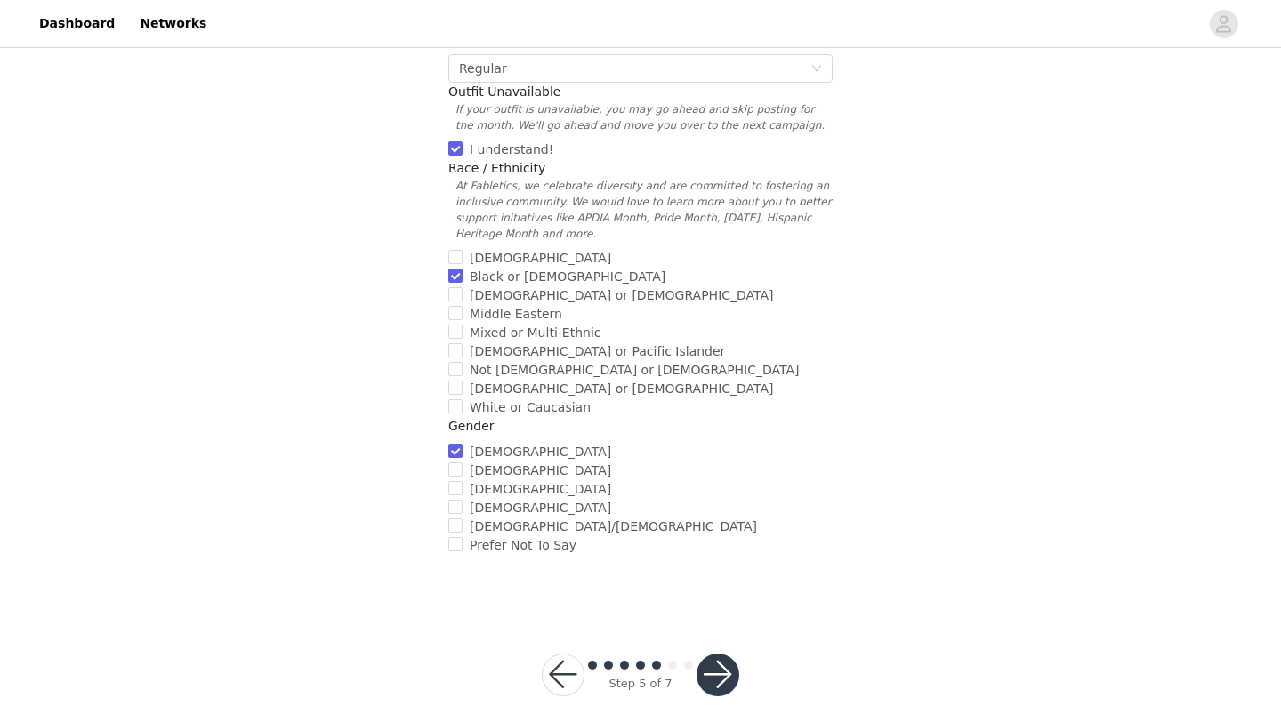
click at [721, 667] on button "button" at bounding box center [717, 675] width 43 height 43
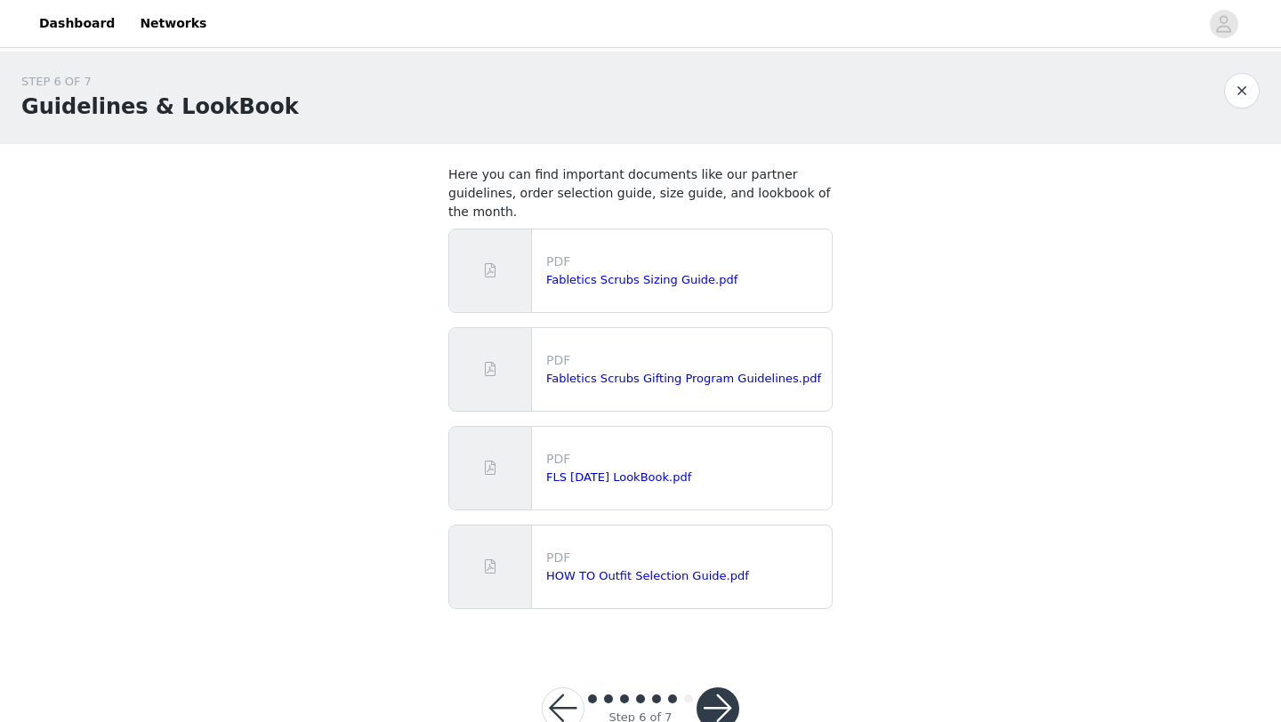
click at [723, 687] on div at bounding box center [717, 708] width 43 height 43
click at [726, 687] on button "button" at bounding box center [717, 708] width 43 height 43
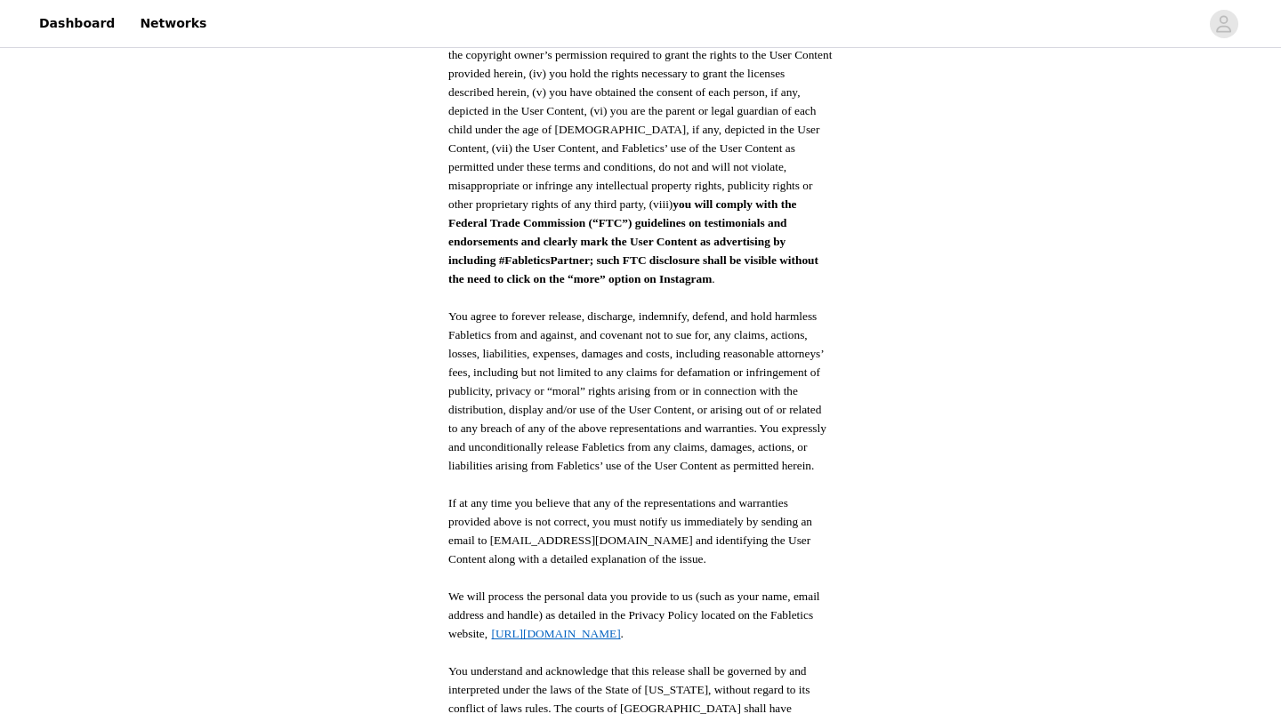
scroll to position [884, 0]
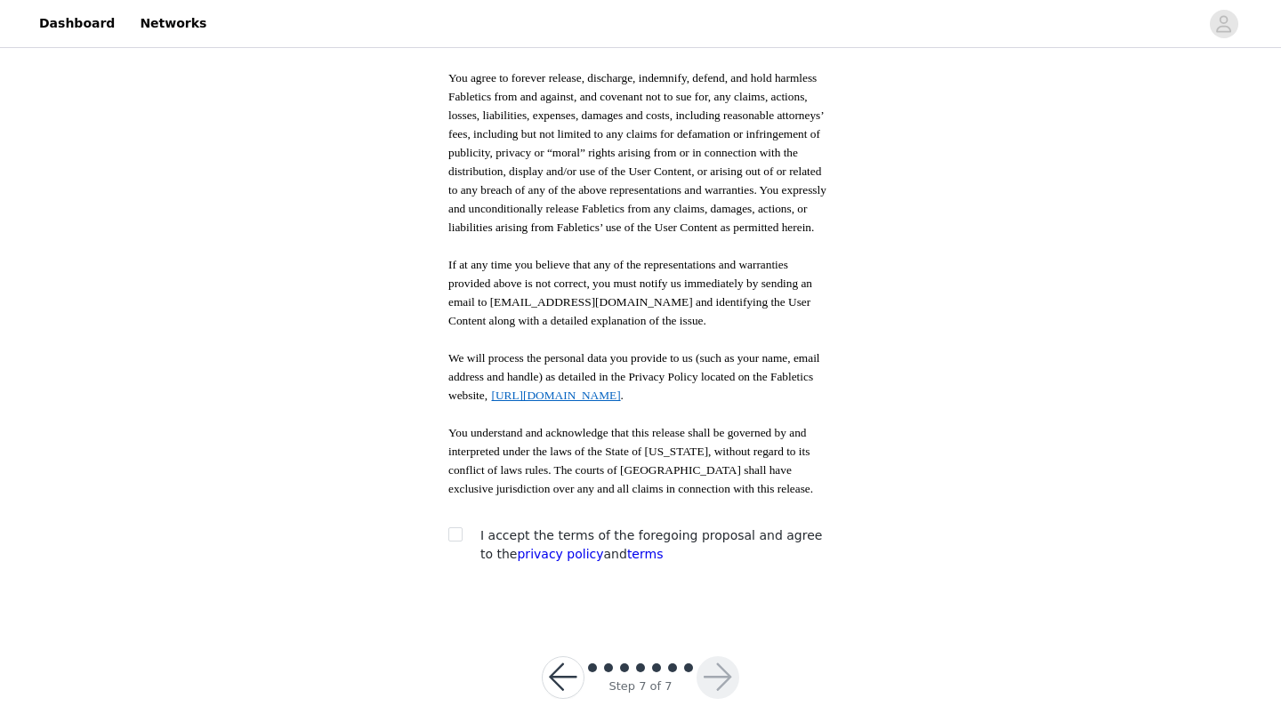
click at [683, 528] on span "I accept the terms of the foregoing proposal and agree to the privacy policy an…" at bounding box center [650, 544] width 341 height 33
click at [456, 527] on input "checkbox" at bounding box center [454, 533] width 12 height 12
checkbox input "true"
click at [712, 664] on button "button" at bounding box center [717, 677] width 43 height 43
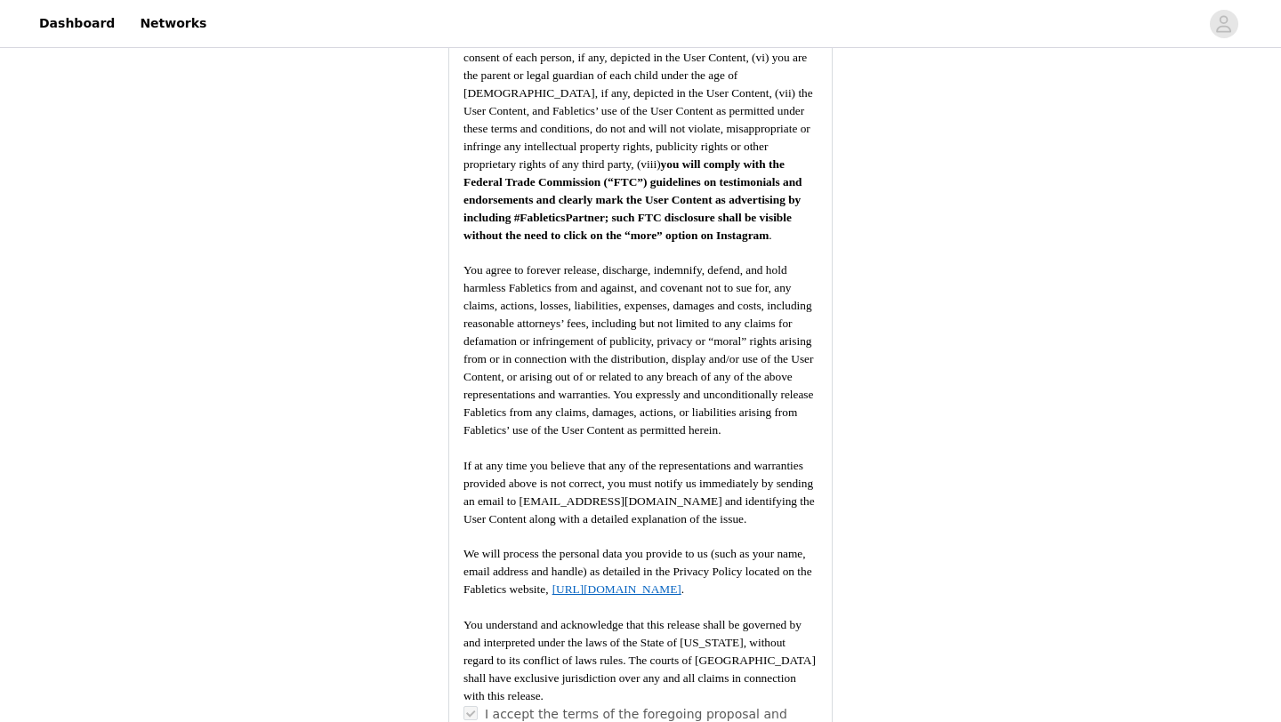
scroll to position [2500, 0]
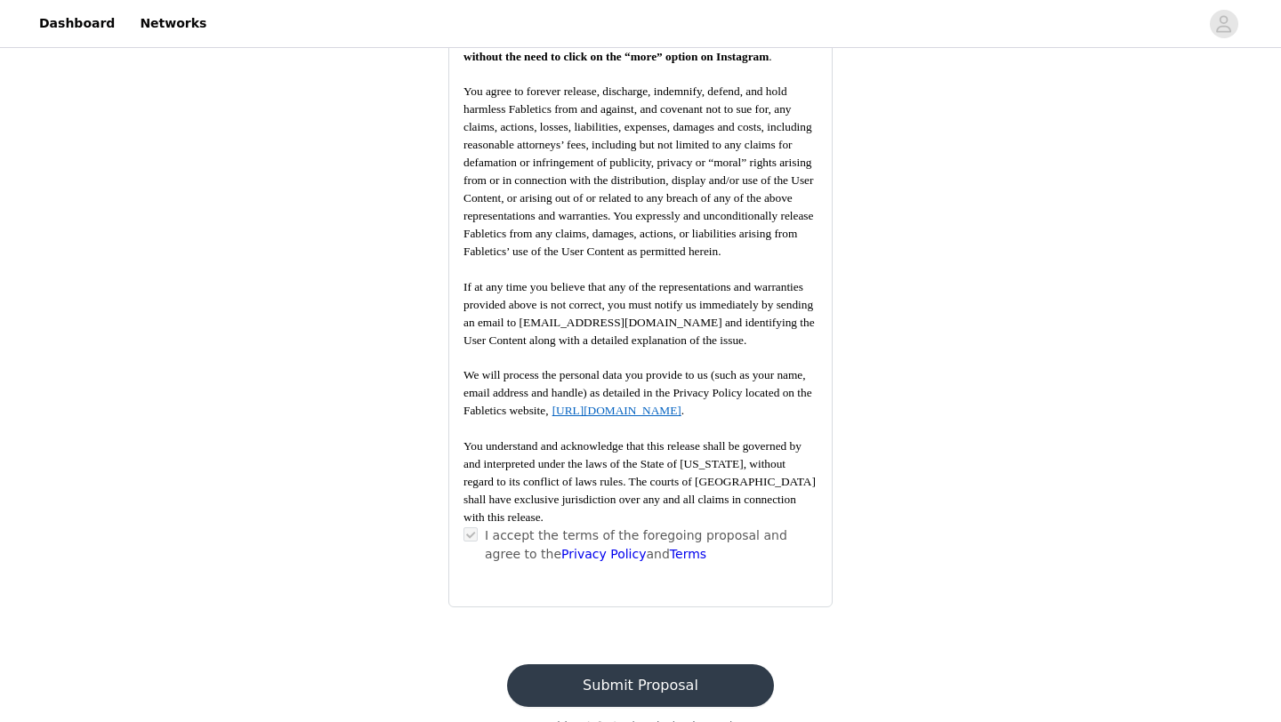
click at [695, 664] on button "Submit Proposal" at bounding box center [640, 685] width 266 height 43
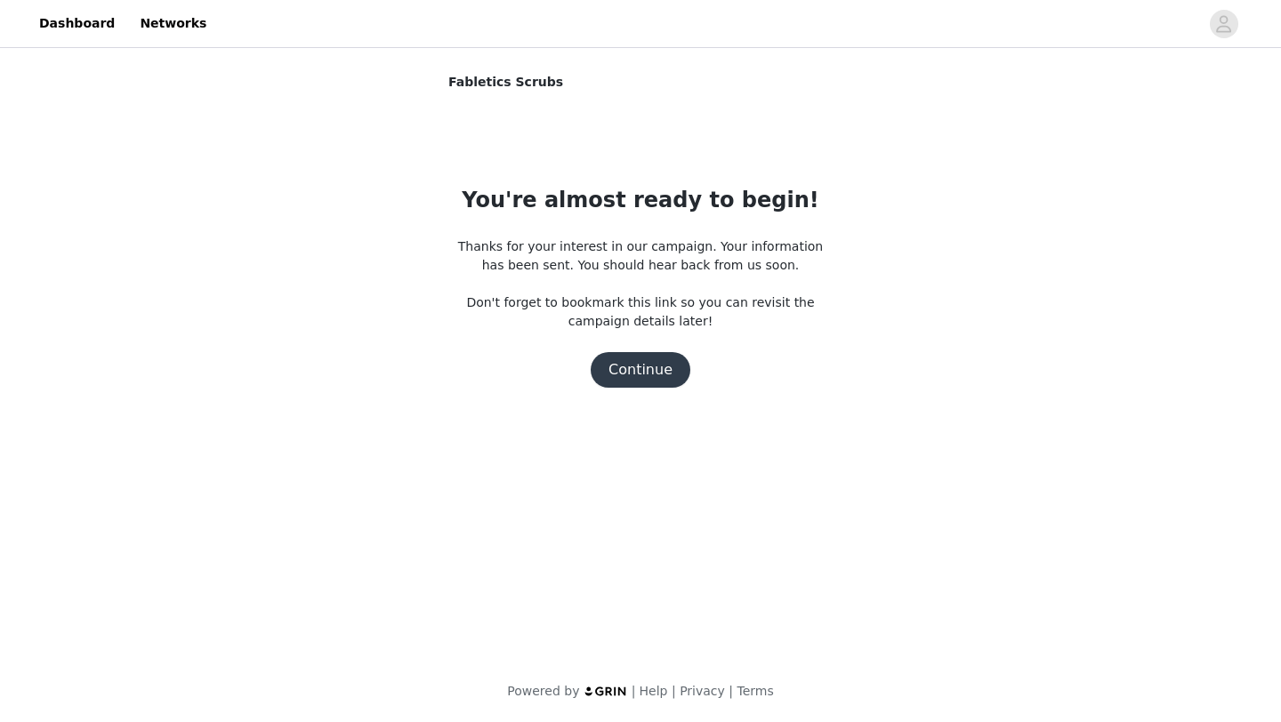
scroll to position [0, 0]
click at [644, 368] on button "Continue" at bounding box center [640, 370] width 100 height 36
